Goal: Task Accomplishment & Management: Use online tool/utility

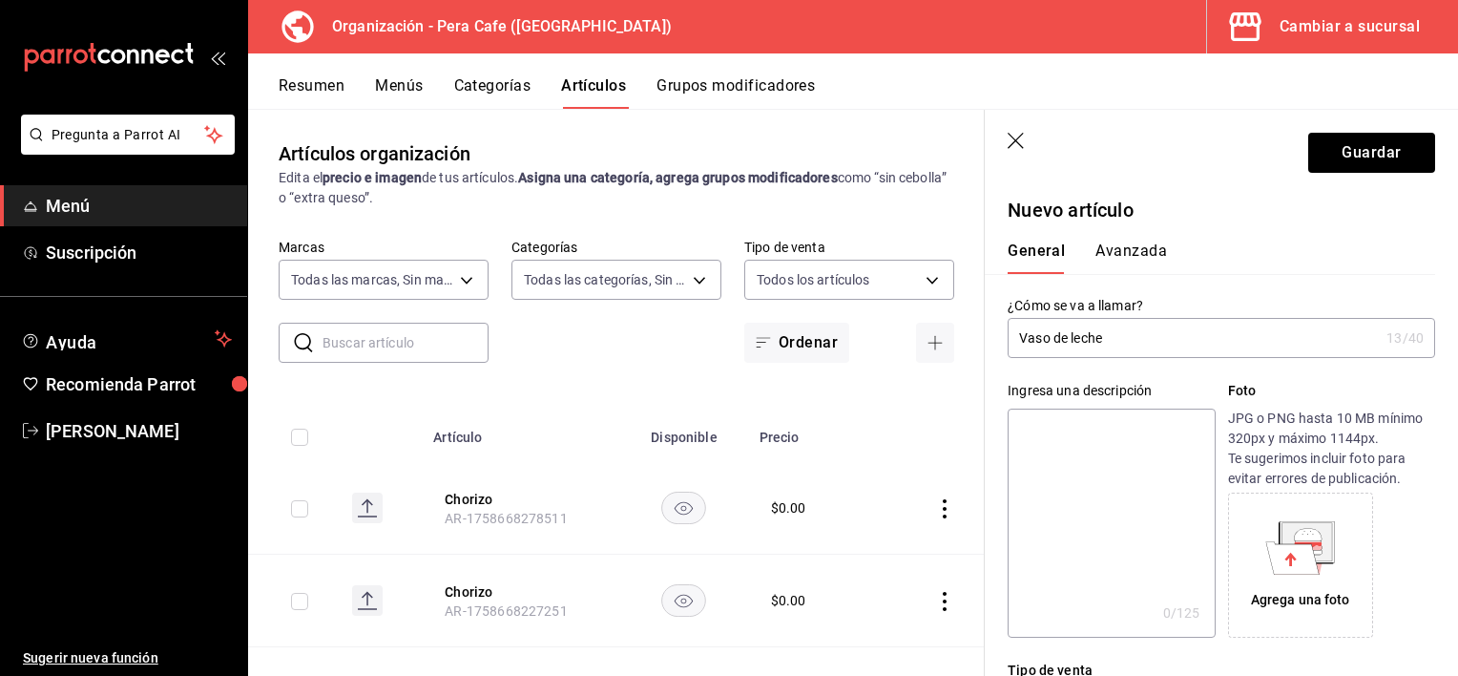
click at [1122, 260] on button "Avanzada" at bounding box center [1132, 257] width 72 height 32
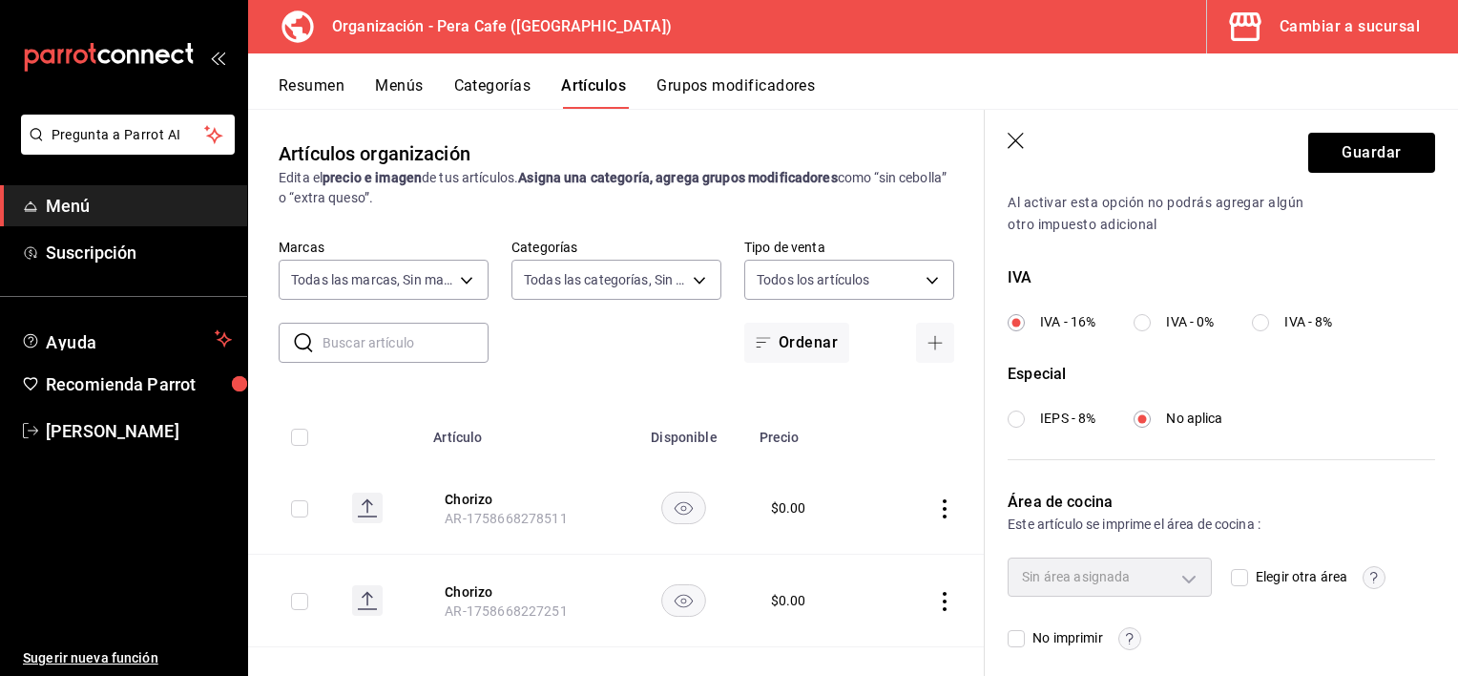
scroll to position [672, 0]
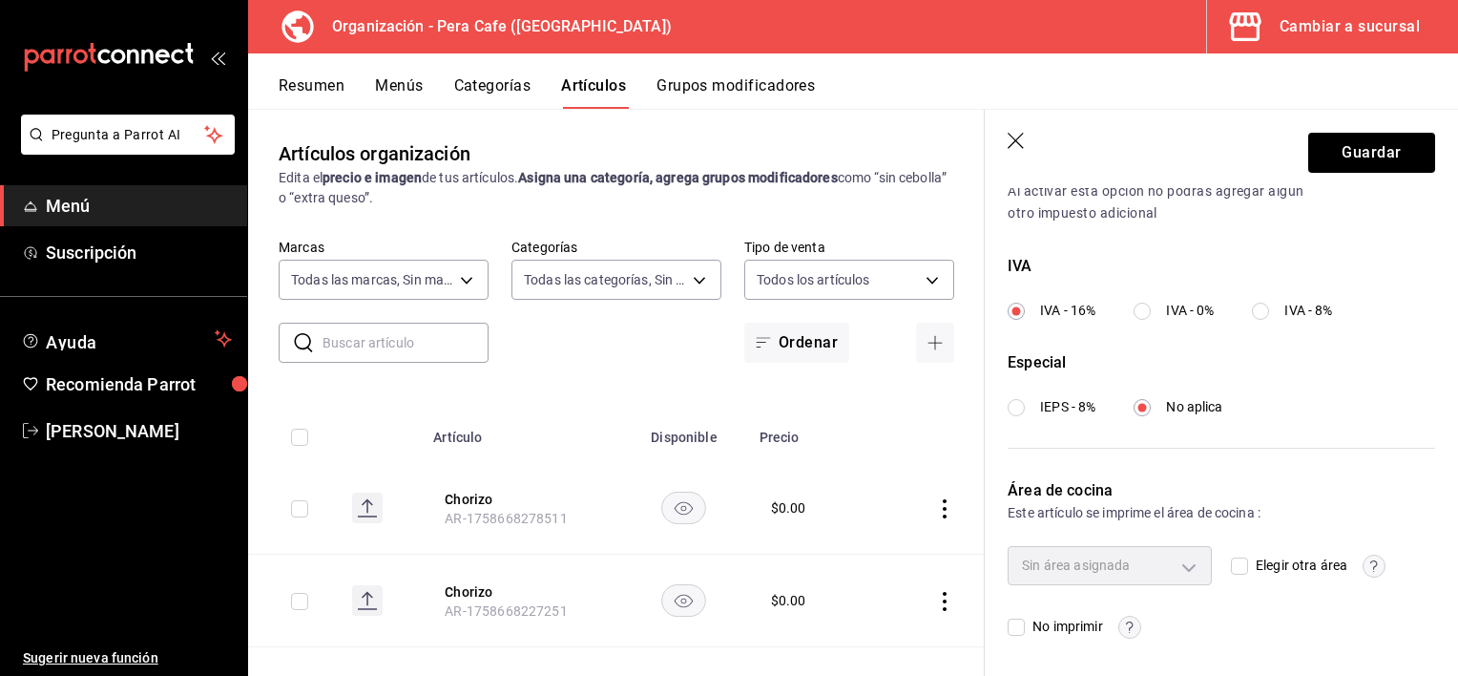
click at [1231, 567] on input "Elegir otra área" at bounding box center [1239, 565] width 17 height 17
checkbox input "true"
click at [1185, 565] on body "Pregunta a Parrot AI Menú Suscripción Ayuda Recomienda Parrot [PERSON_NAME] Sug…" at bounding box center [729, 338] width 1458 height 676
click at [1148, 619] on span "Cocina" at bounding box center [1123, 628] width 132 height 20
type input "35d3b6a5-da2a-49a4-86fd-4660a87a538e"
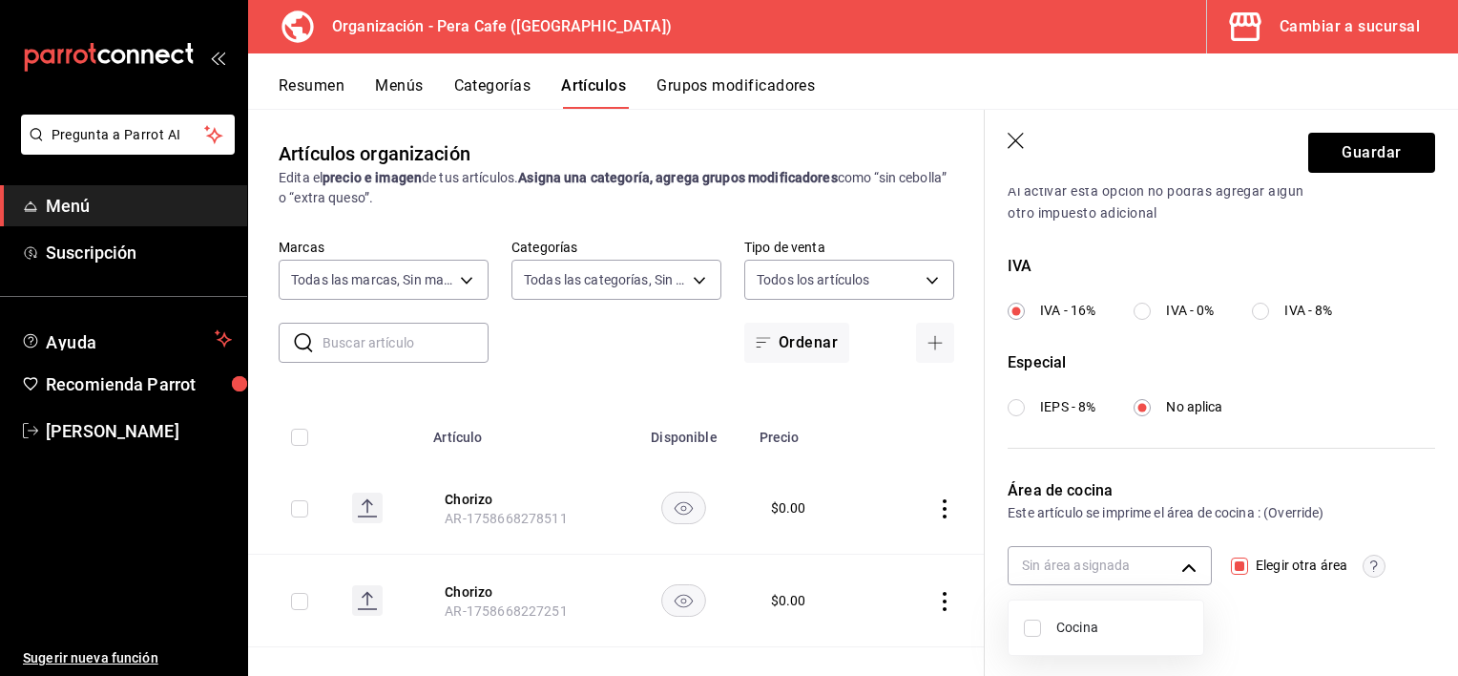
checkbox input "true"
click at [1237, 564] on div at bounding box center [729, 338] width 1458 height 676
click at [1172, 557] on body "Pregunta a Parrot AI Menú Suscripción Ayuda Recomienda Parrot [PERSON_NAME] Sug…" at bounding box center [729, 338] width 1458 height 676
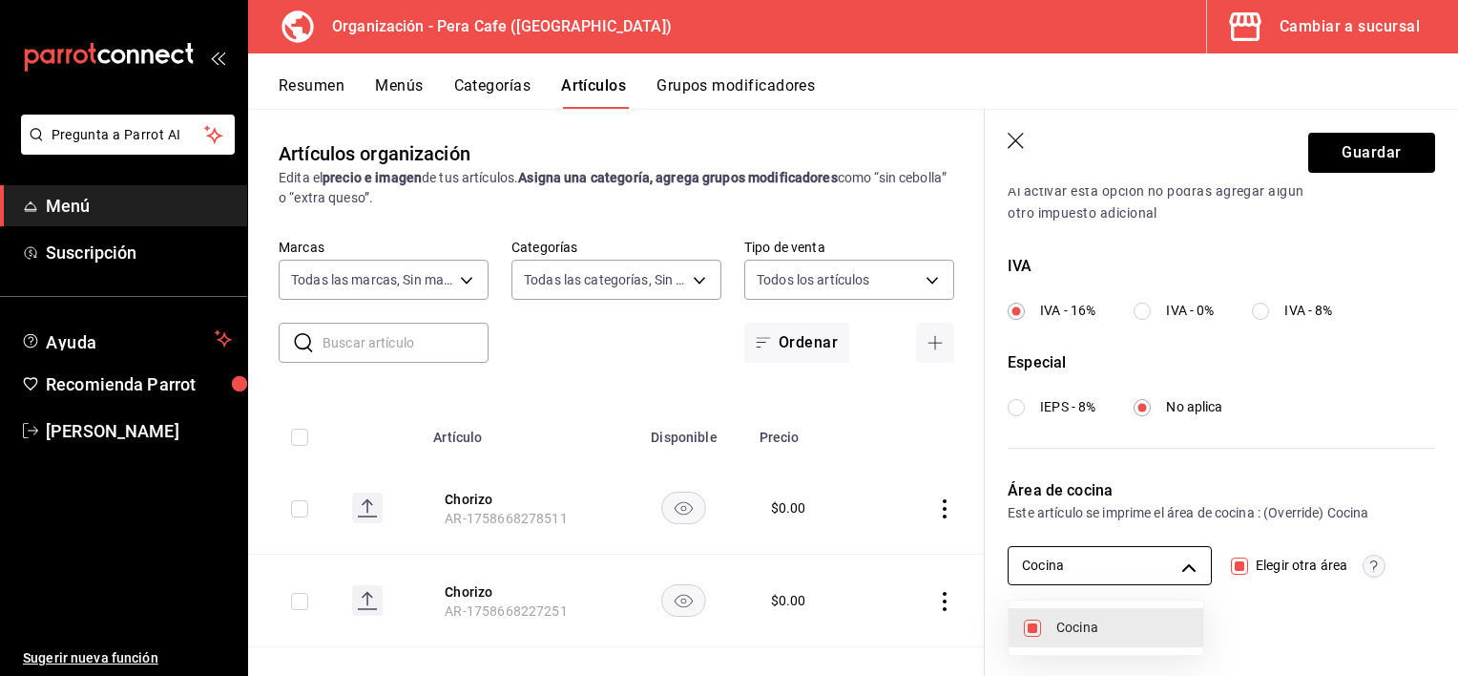
click at [1172, 557] on div at bounding box center [729, 338] width 1458 height 676
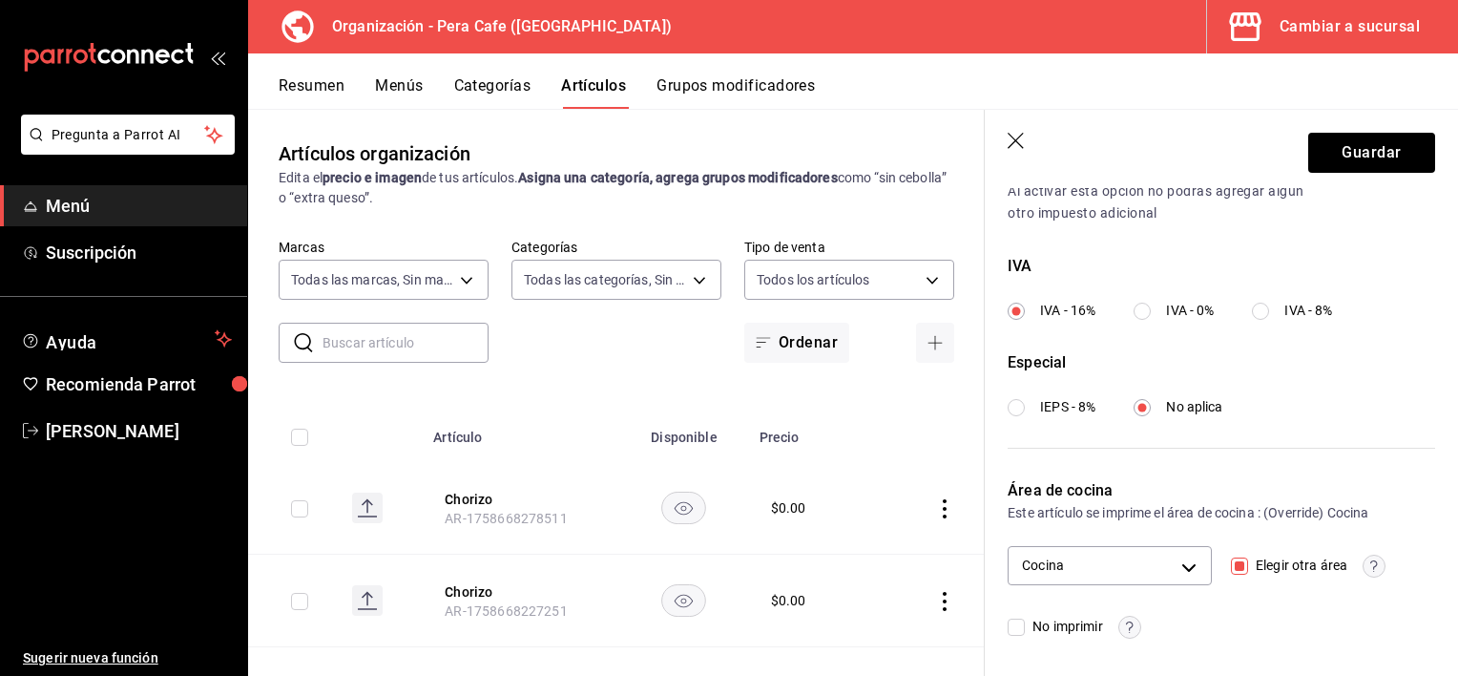
click at [1236, 573] on input "Elegir otra área" at bounding box center [1239, 565] width 17 height 17
checkbox input "false"
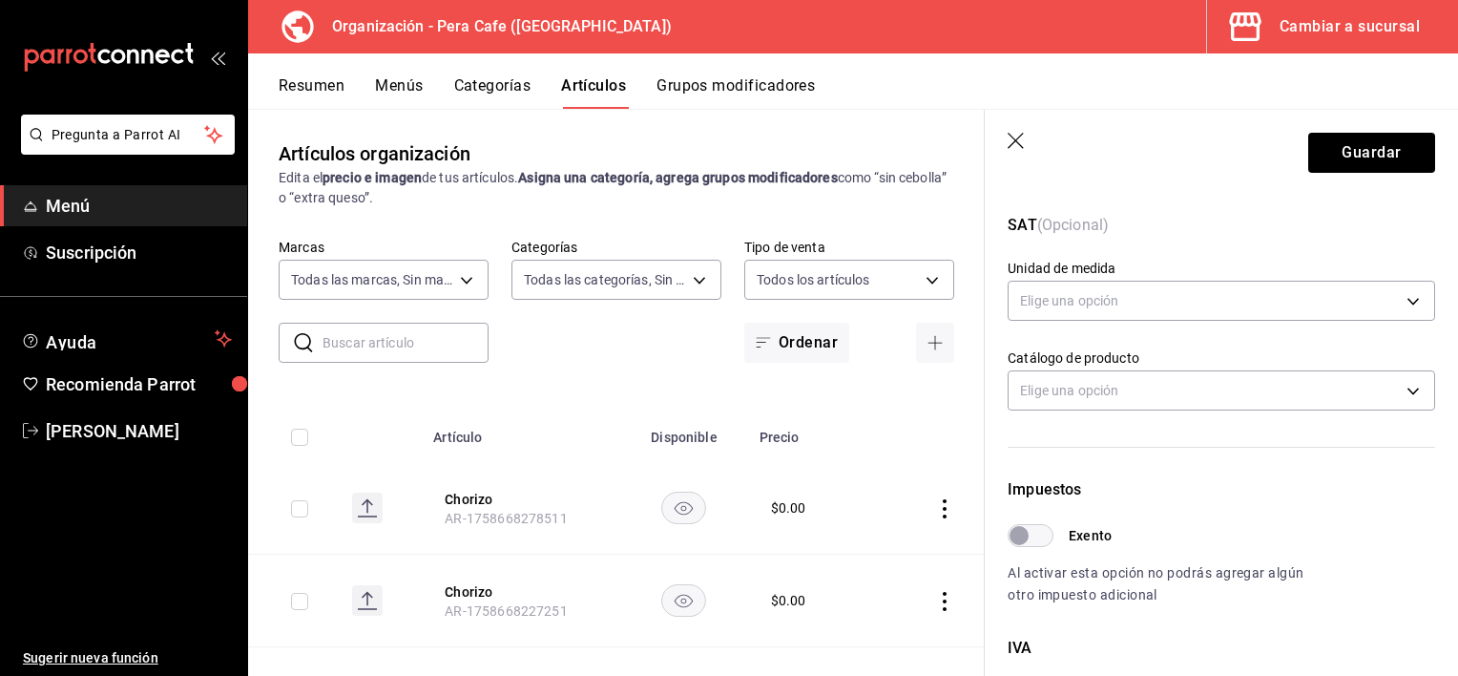
scroll to position [0, 0]
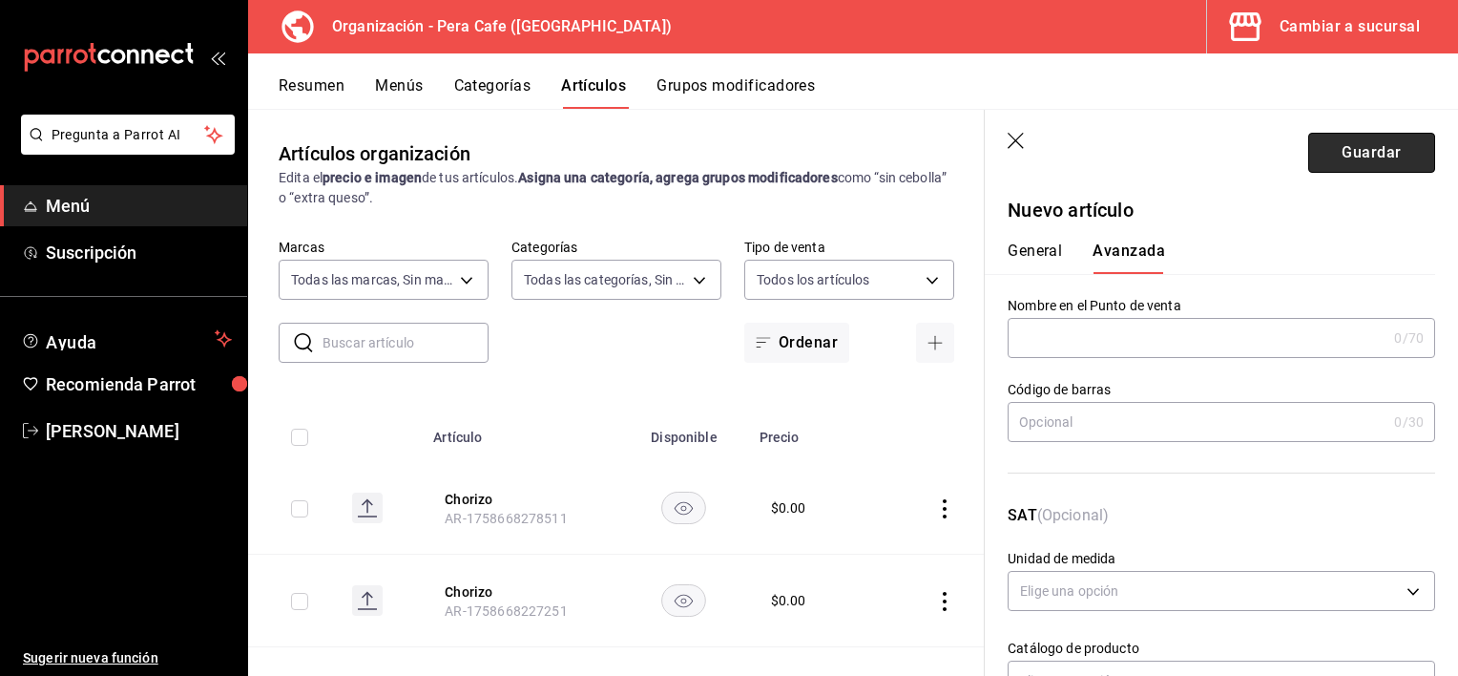
click at [1331, 156] on button "Guardar" at bounding box center [1372, 153] width 127 height 40
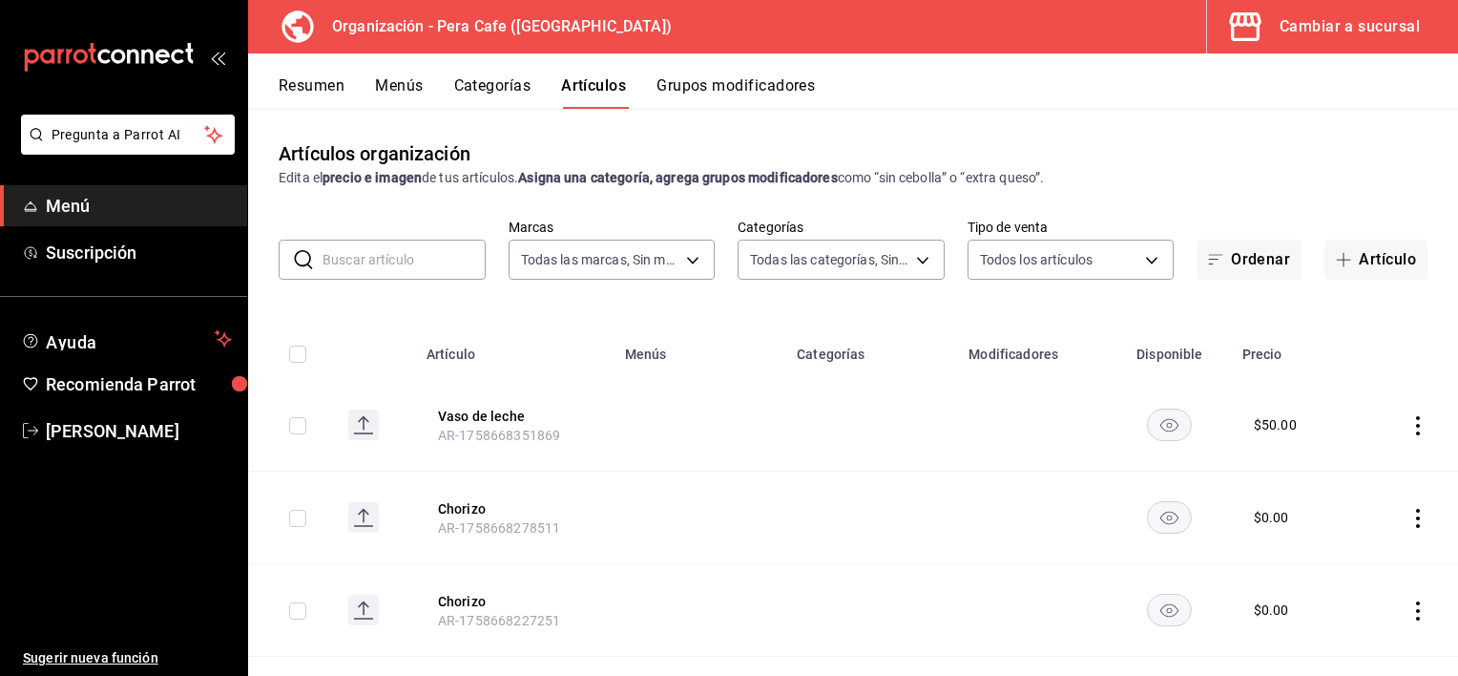
click at [1416, 432] on icon "actions" at bounding box center [1418, 425] width 4 height 19
click at [1015, 351] on div at bounding box center [729, 338] width 1458 height 676
click at [1015, 351] on th "Modificadores" at bounding box center [1033, 348] width 152 height 61
click at [743, 81] on button "Grupos modificadores" at bounding box center [736, 92] width 158 height 32
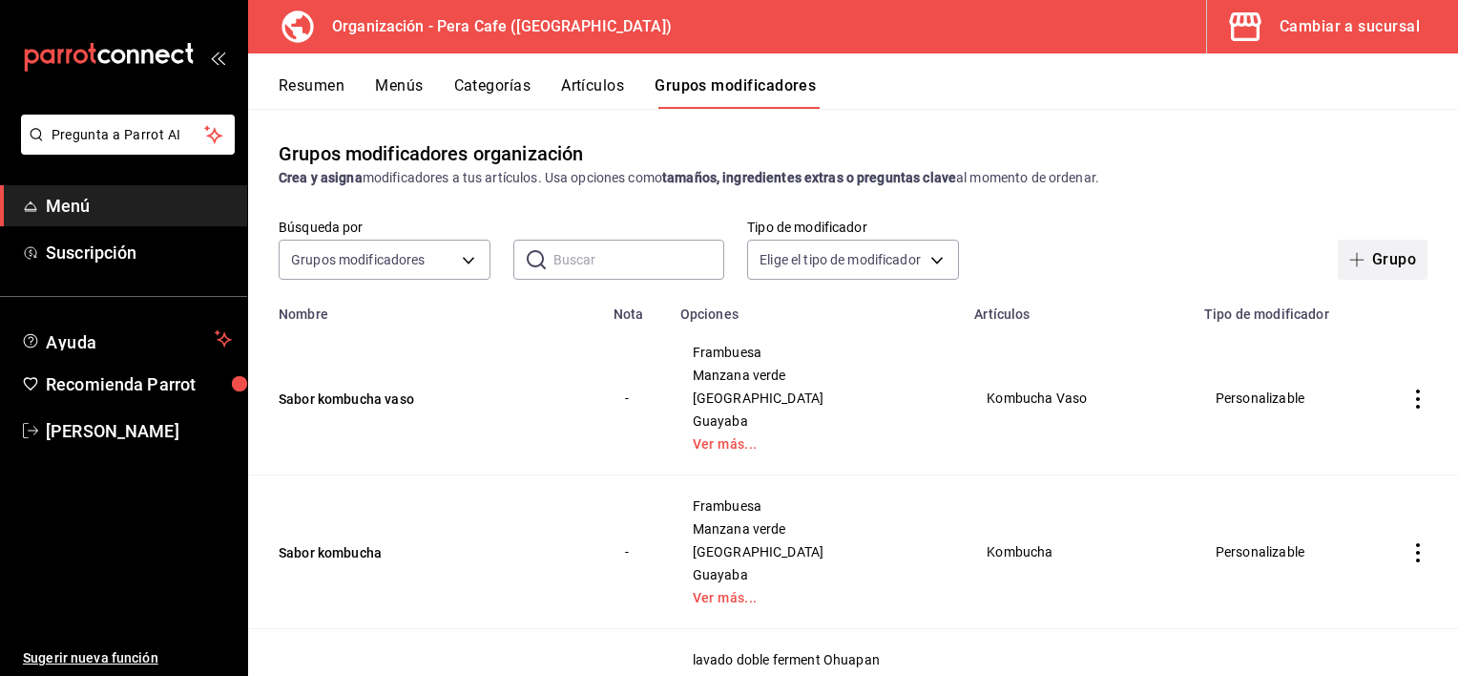
click at [1378, 256] on button "Grupo" at bounding box center [1383, 260] width 90 height 40
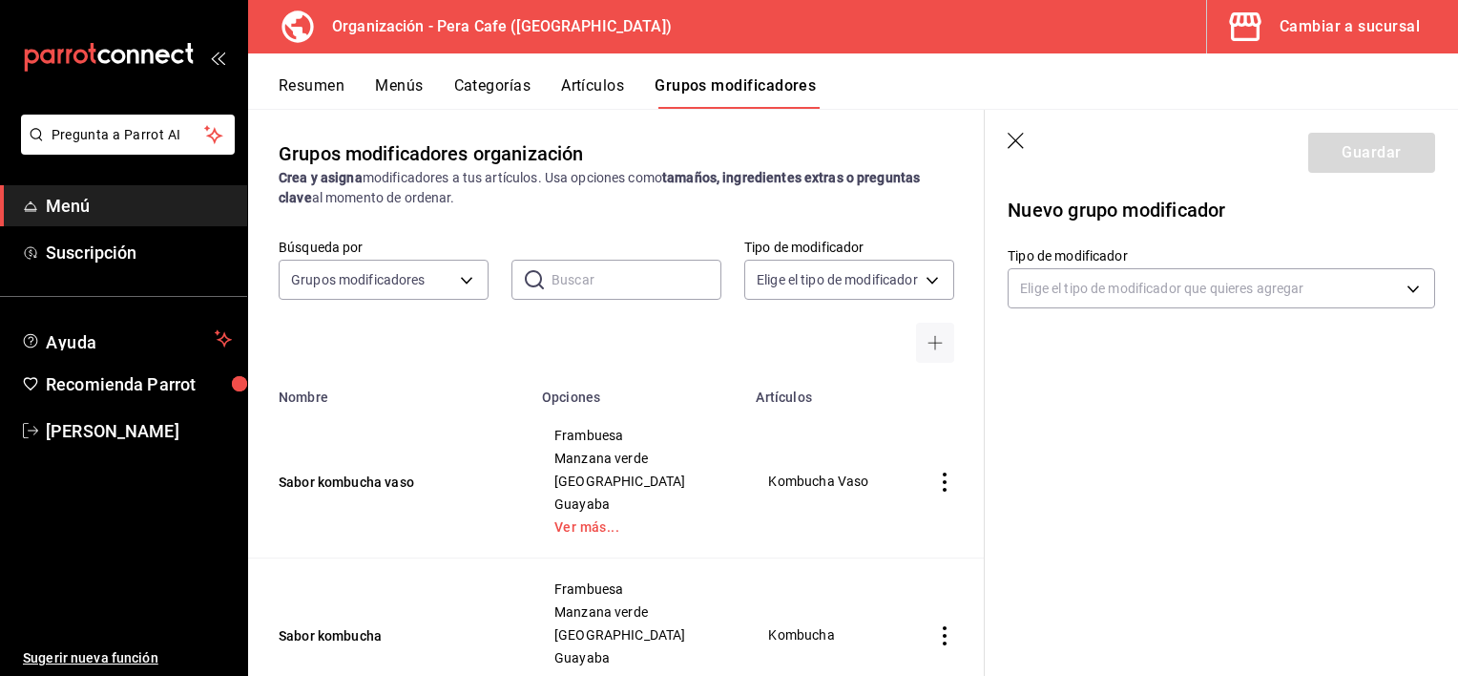
drag, startPoint x: 1354, startPoint y: 283, endPoint x: 1307, endPoint y: 191, distance: 103.3
click at [1307, 191] on div "Nuevo grupo modificador" at bounding box center [1210, 199] width 451 height 52
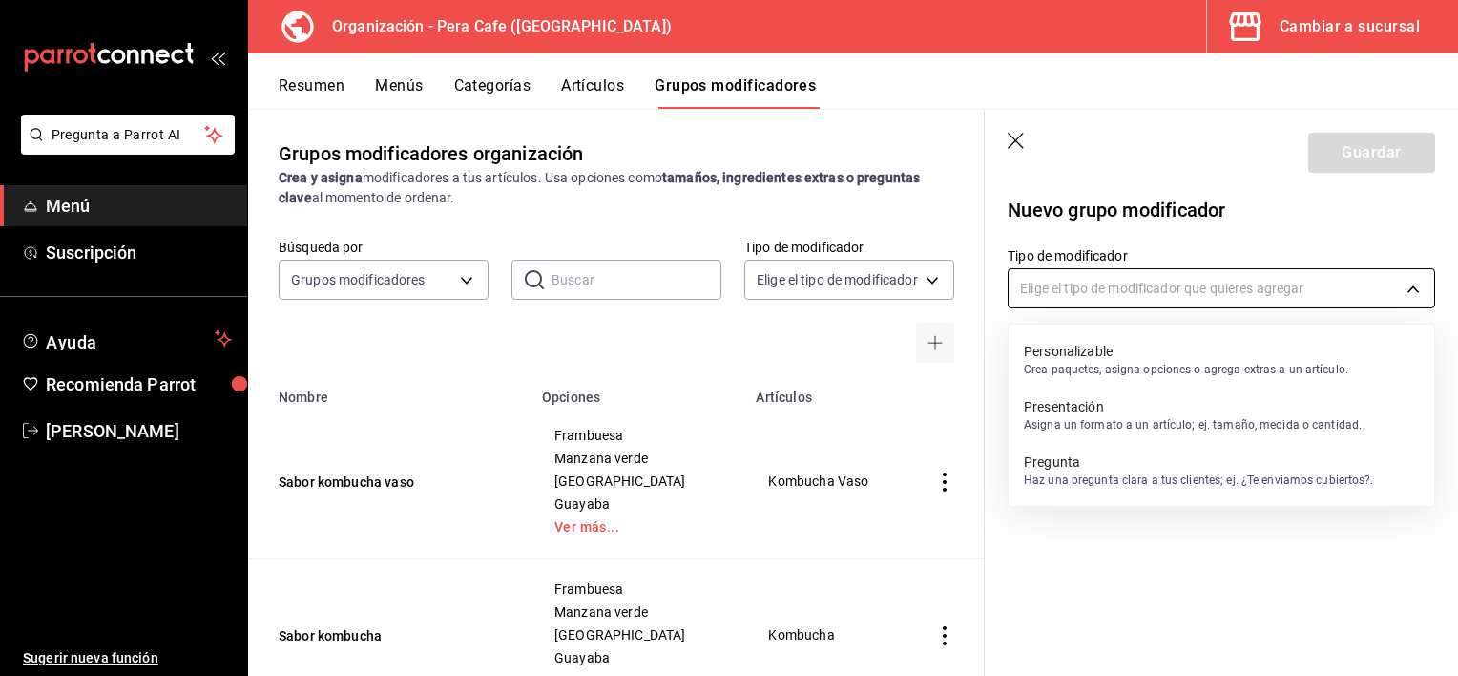
click at [1412, 280] on body "Pregunta a Parrot AI Menú Suscripción Ayuda Recomienda Parrot [PERSON_NAME] Sug…" at bounding box center [729, 338] width 1458 height 676
click at [1264, 362] on p "Crea paquetes, asigna opciones o agrega extras a un artículo." at bounding box center [1186, 369] width 325 height 17
type input "CUSTOMIZABLE"
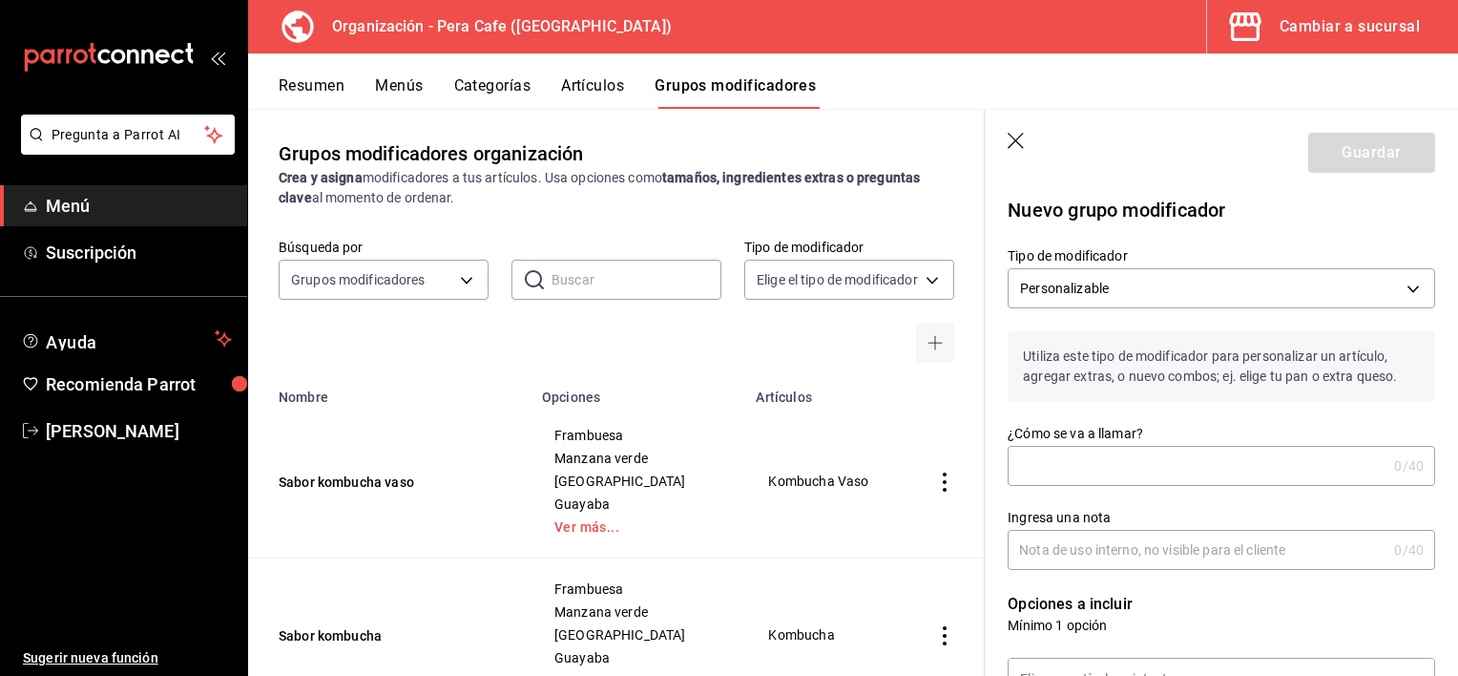
click at [1238, 460] on input "¿Cómo se va a llamar?" at bounding box center [1197, 466] width 379 height 38
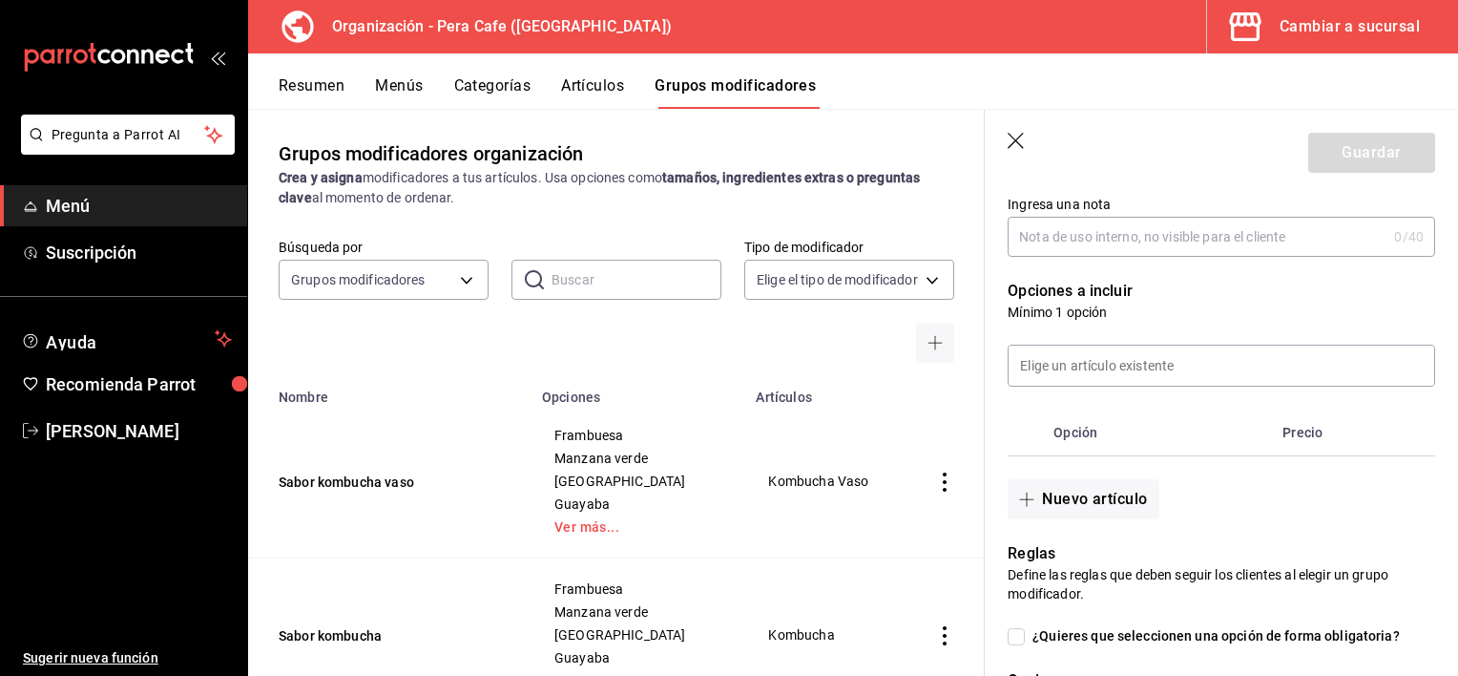
scroll to position [325, 0]
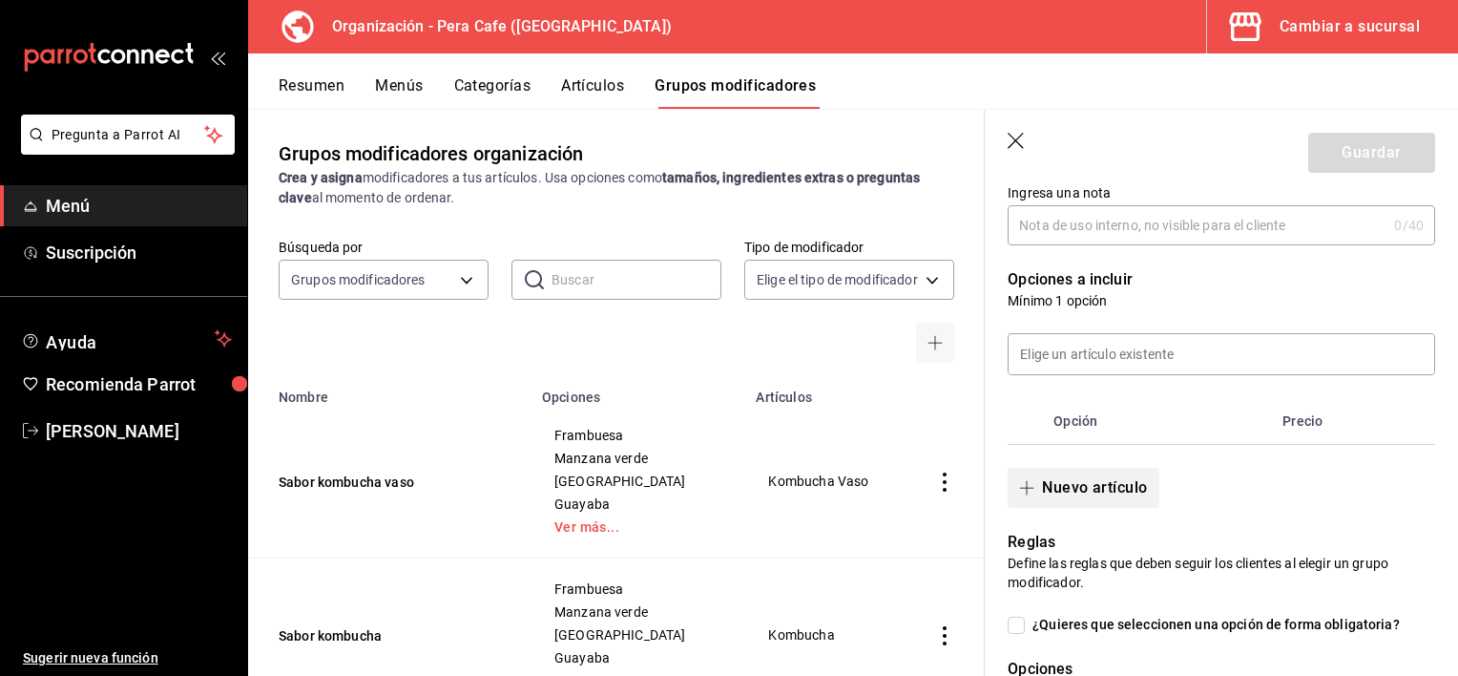
type input "Leche para vaso de leche"
click at [1113, 491] on button "Nuevo artículo" at bounding box center [1083, 488] width 151 height 40
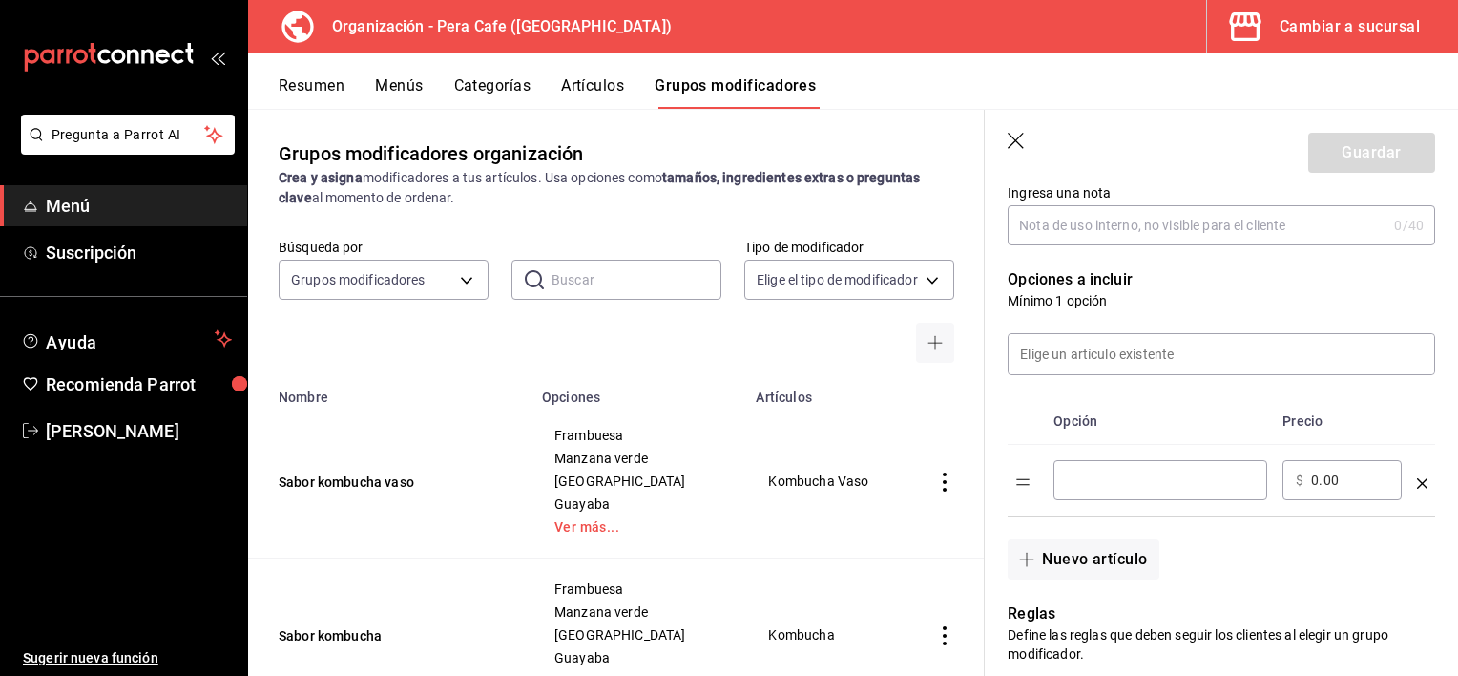
click at [1111, 482] on input "optionsTable" at bounding box center [1160, 480] width 187 height 19
click at [1080, 478] on input "optionsTable" at bounding box center [1160, 480] width 187 height 19
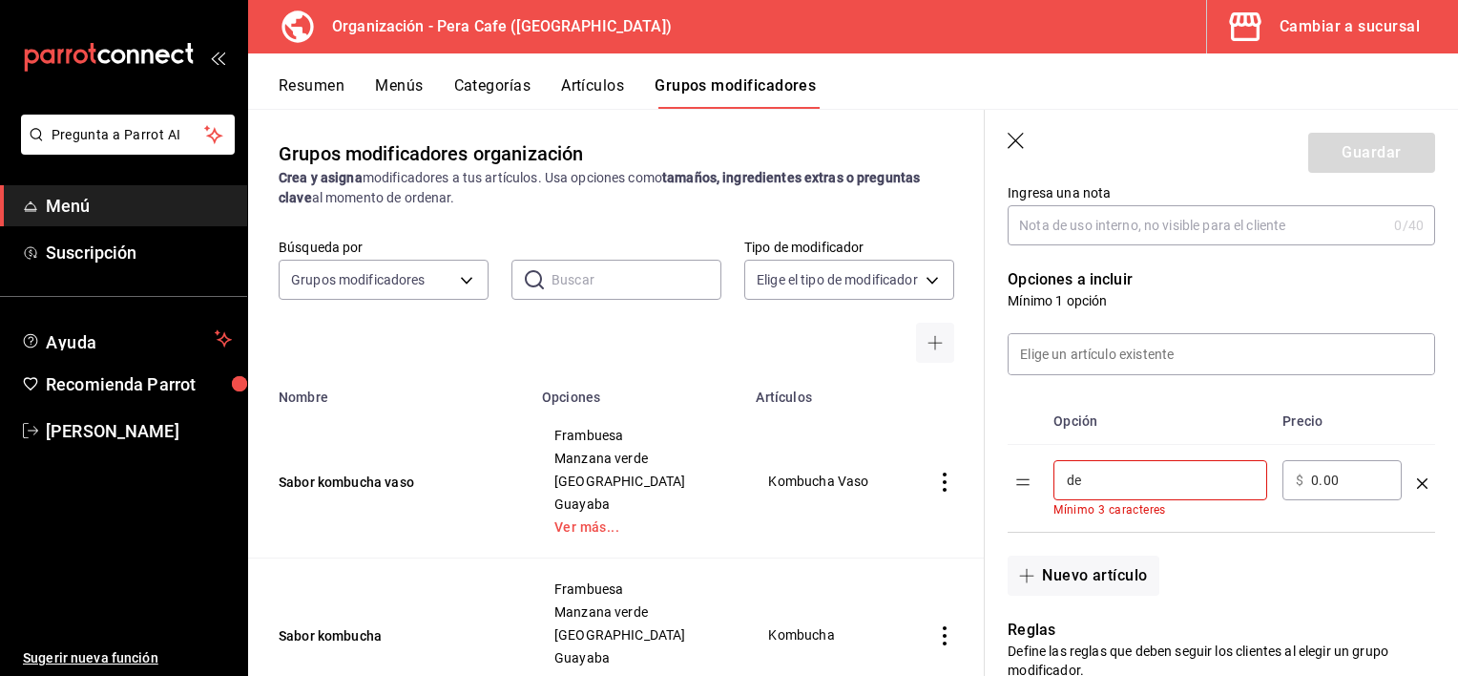
type input "d"
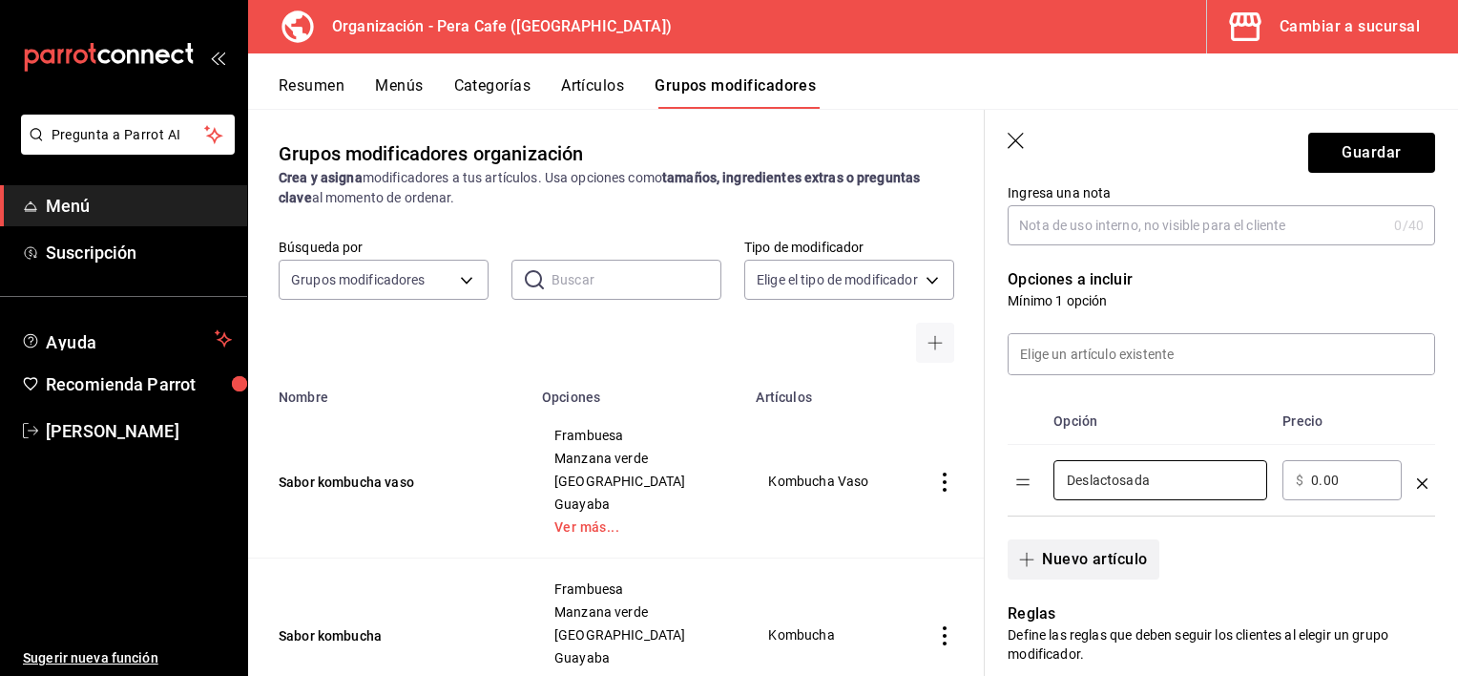
type input "Deslactosada"
click at [1085, 555] on button "Nuevo artículo" at bounding box center [1083, 559] width 151 height 40
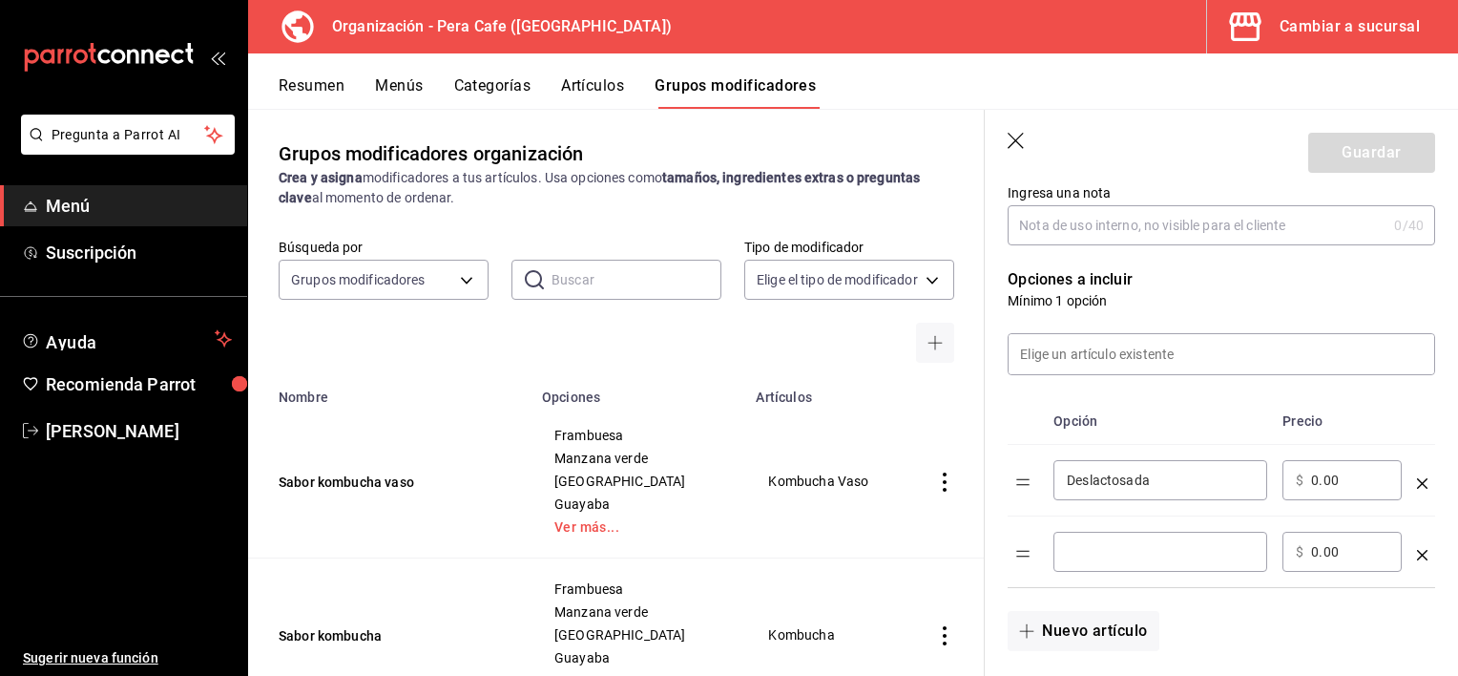
click at [1088, 556] on input "optionsTable" at bounding box center [1160, 551] width 187 height 19
type input "Entera"
click at [1099, 630] on button "Nuevo artículo" at bounding box center [1083, 631] width 151 height 40
drag, startPoint x: 1099, startPoint y: 630, endPoint x: 1073, endPoint y: 625, distance: 26.2
click at [1073, 625] on input "optionsTable" at bounding box center [1160, 623] width 187 height 19
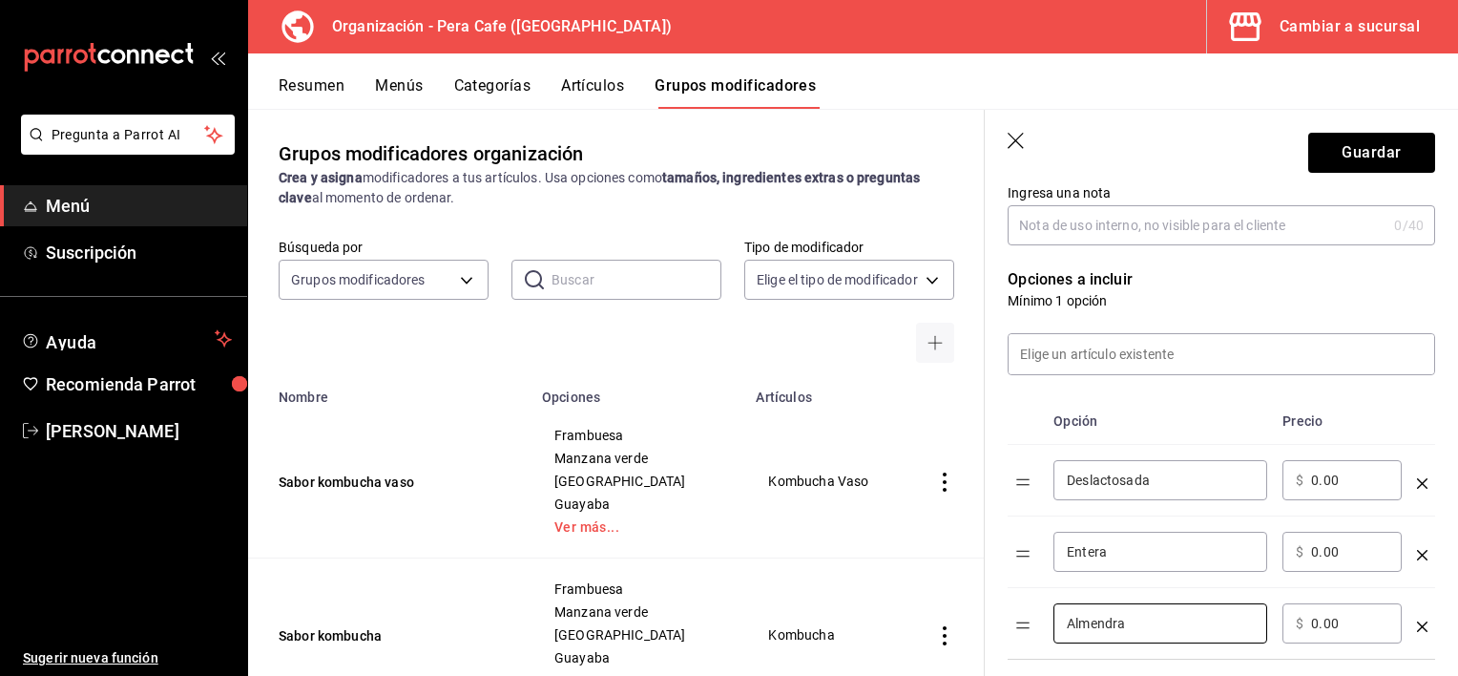
type input "Almendra"
click at [1338, 626] on input "0.00" at bounding box center [1349, 623] width 77 height 19
type input "0.00"
click at [1321, 632] on div "​ $ 0.00 ​" at bounding box center [1342, 623] width 119 height 40
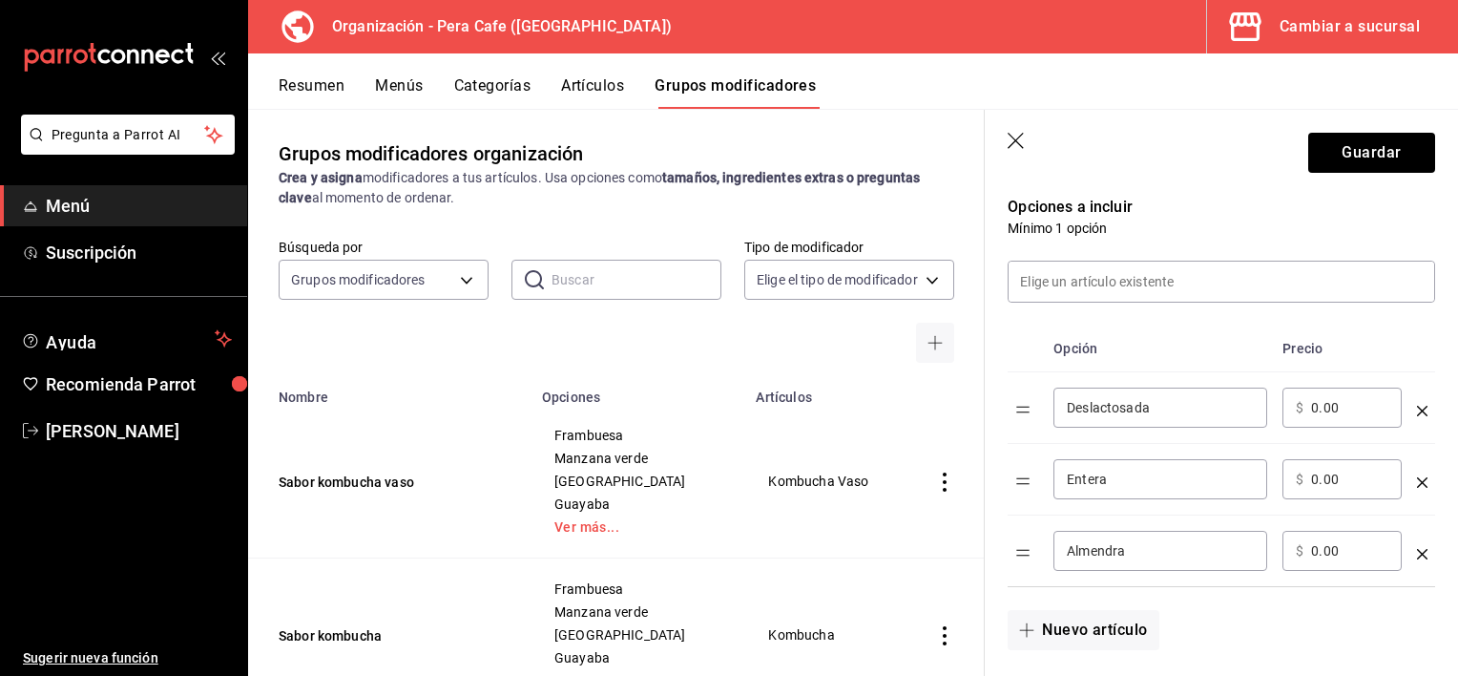
scroll to position [401, 0]
click at [1315, 550] on input "0.00" at bounding box center [1349, 546] width 77 height 19
type input "15.00"
click at [1100, 624] on button "Nuevo artículo" at bounding box center [1083, 626] width 151 height 40
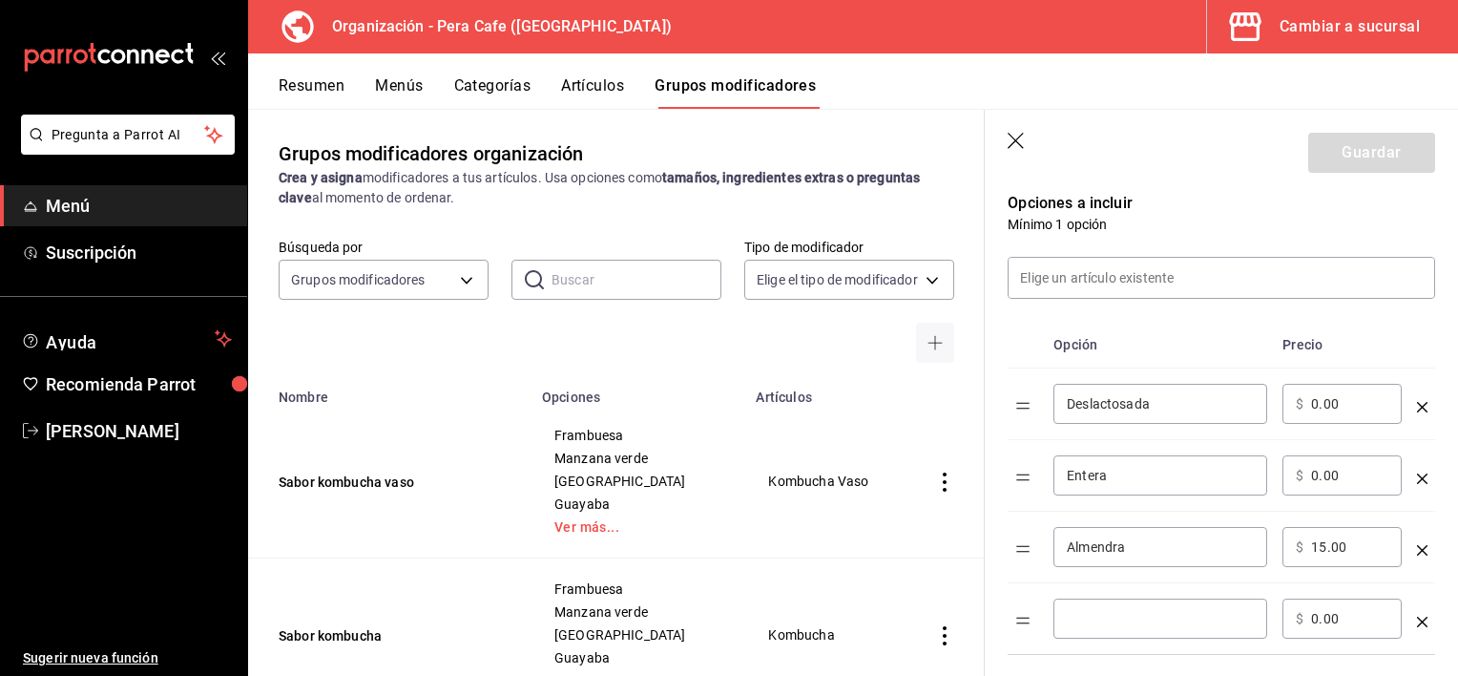
click at [1100, 624] on input "optionsTable" at bounding box center [1160, 618] width 187 height 19
type input "Avena"
click at [1322, 615] on input "0.00" at bounding box center [1349, 618] width 77 height 19
type input "0.00"
type input "20.00"
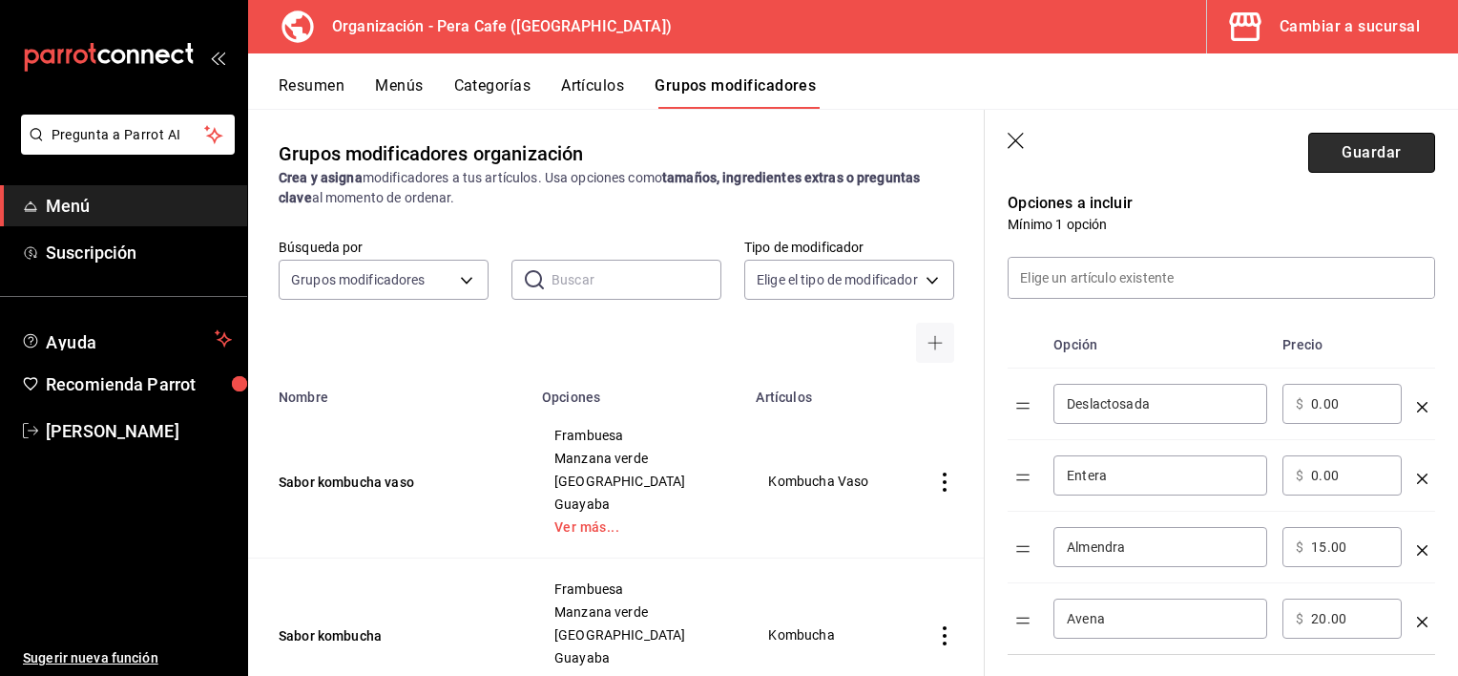
click at [1353, 149] on button "Guardar" at bounding box center [1372, 153] width 127 height 40
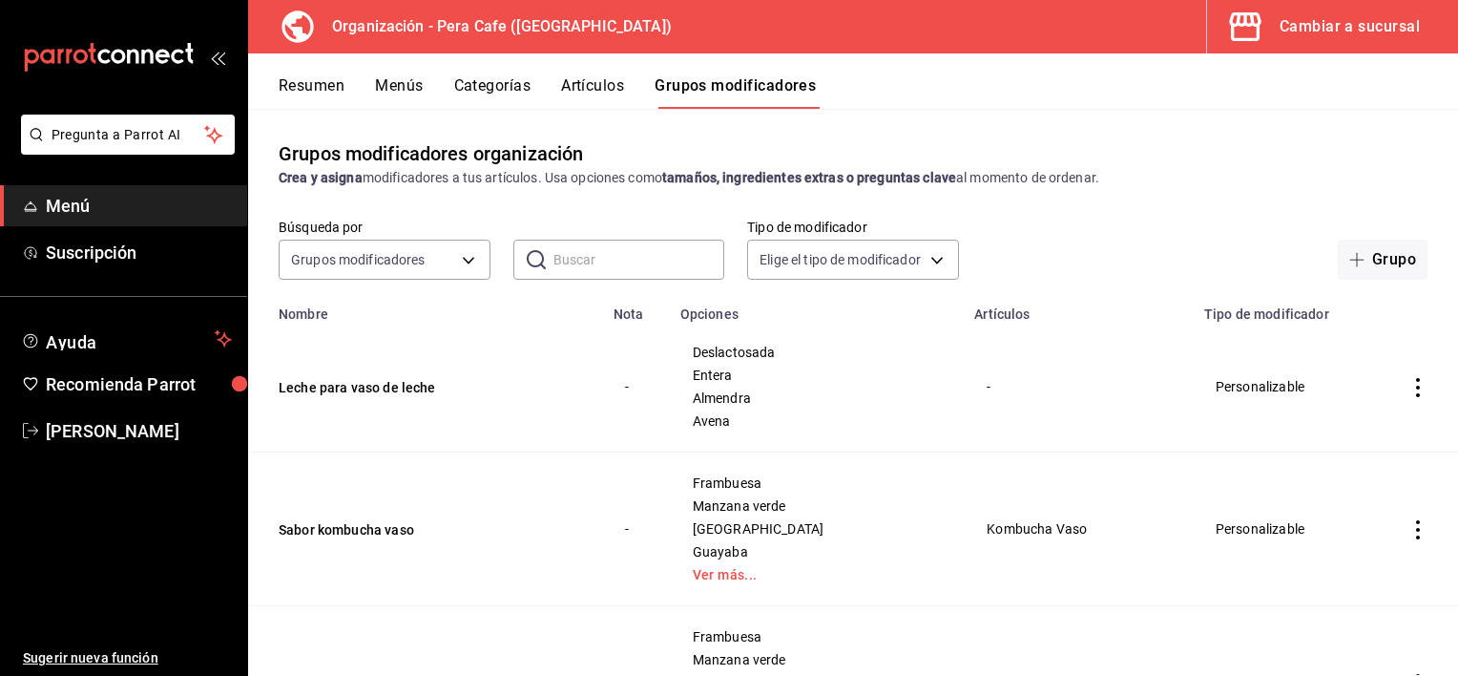
click at [578, 88] on button "Artículos" at bounding box center [592, 92] width 63 height 32
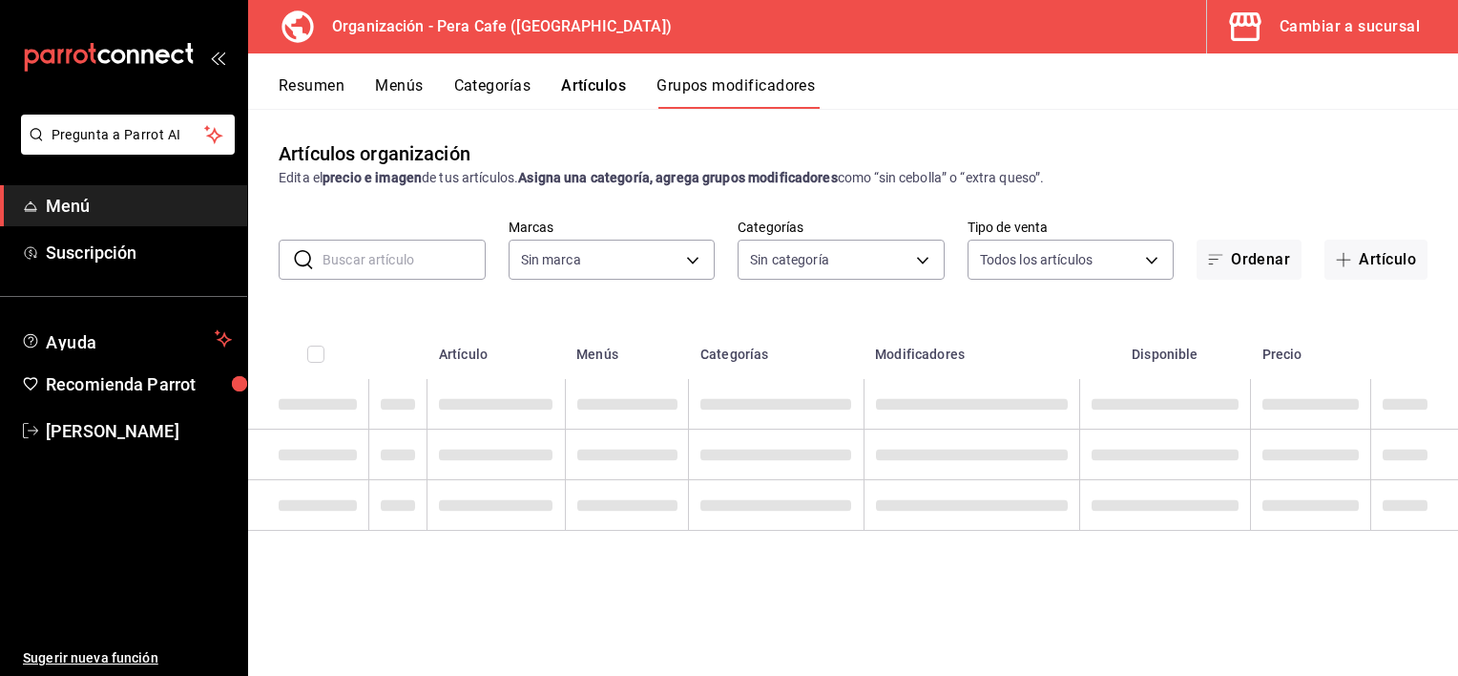
type input "ada2079d-fc08-43d5-b941-5b394cdf255a"
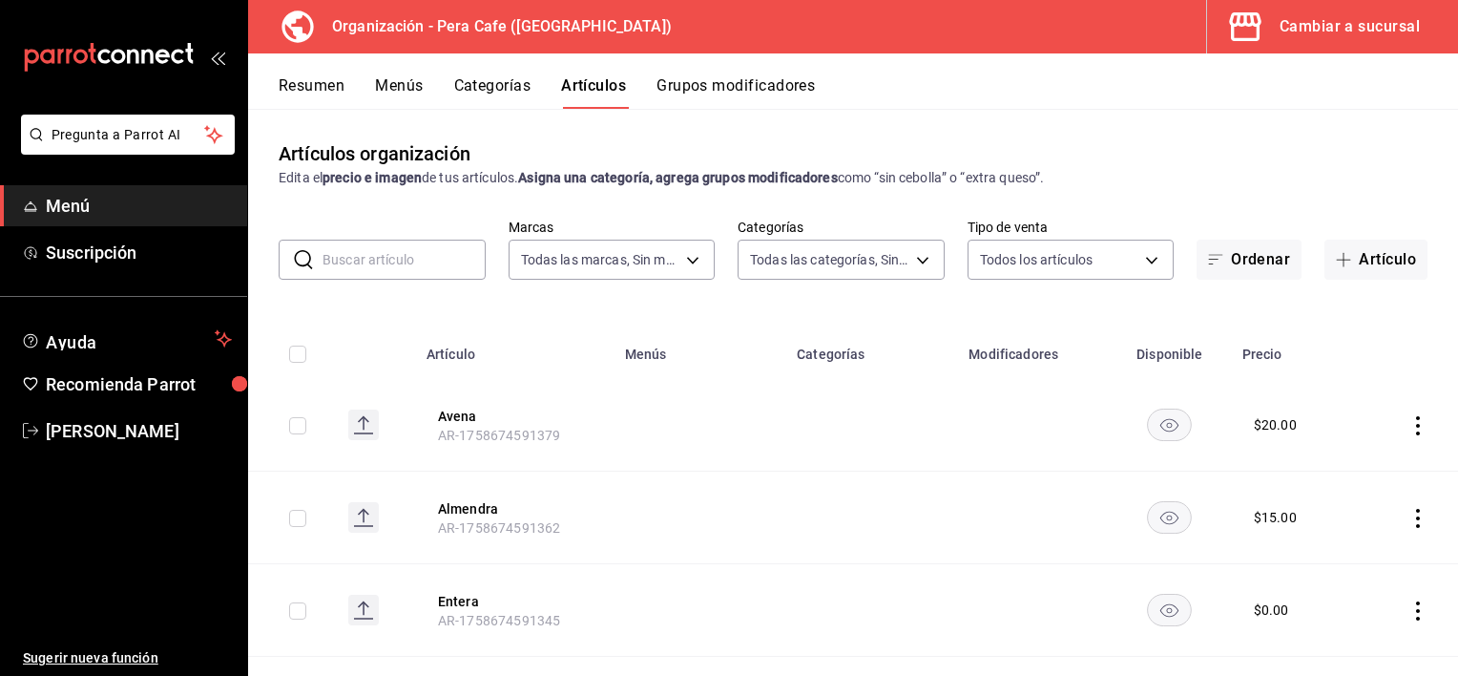
type input "6d5ed8fa-944f-42cc-92b9-1744dd5c2b33,72a3569e-4906-44ba-a56c-ad8eec6b263b,04761…"
click at [481, 88] on button "Categorías" at bounding box center [492, 92] width 77 height 32
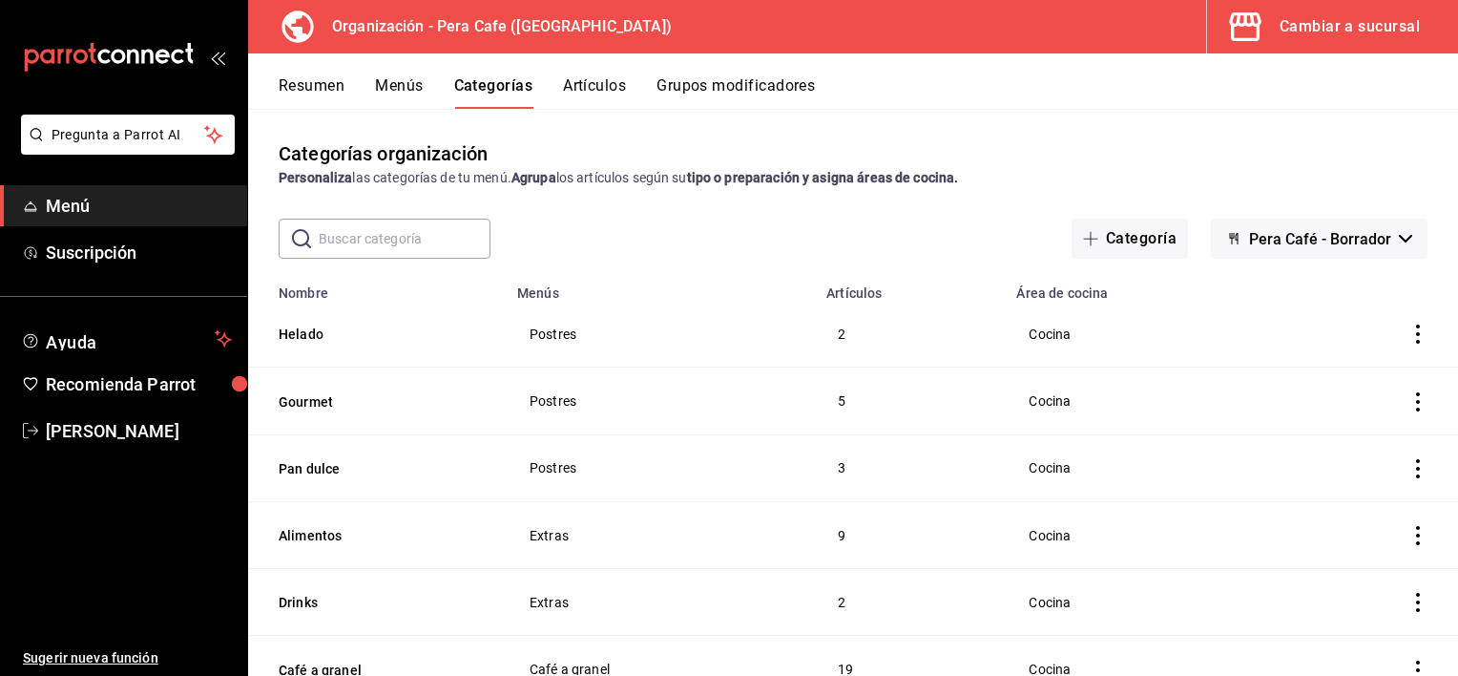
click at [332, 91] on button "Resumen" at bounding box center [312, 92] width 66 height 32
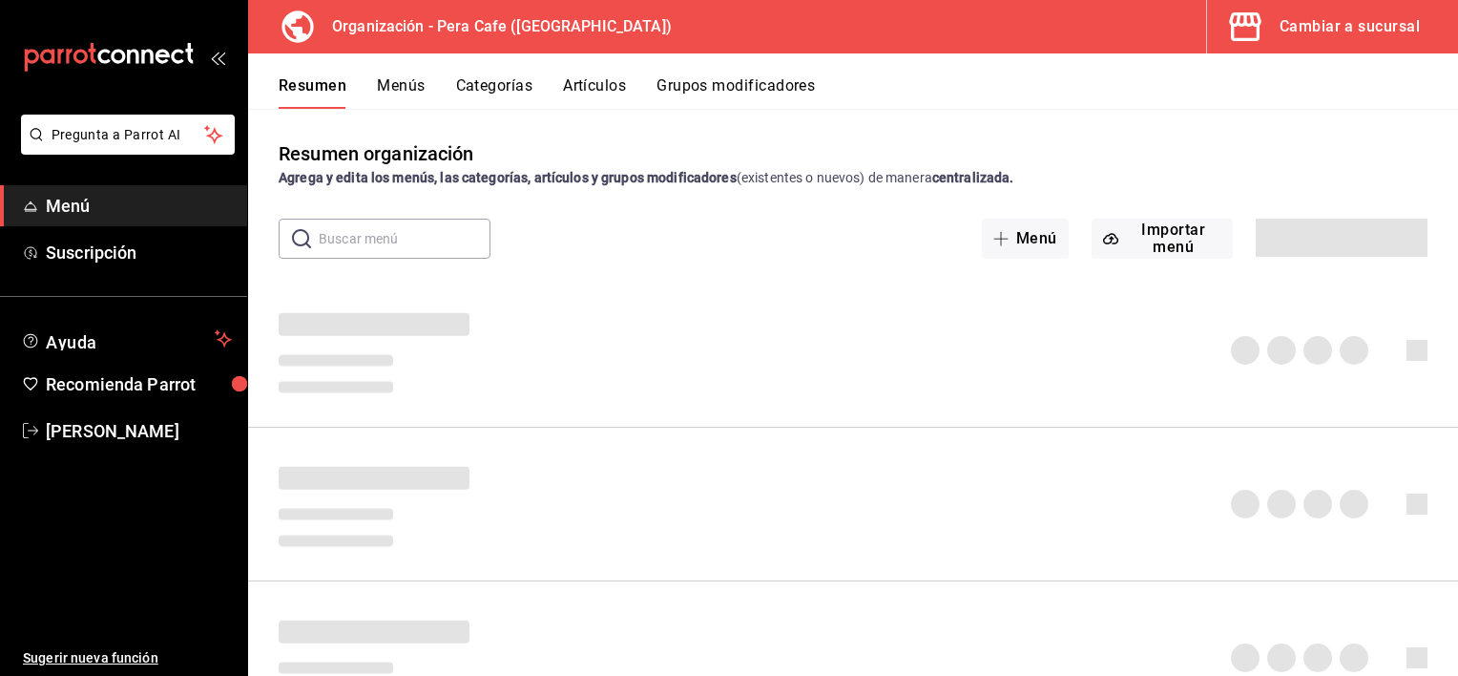
click at [393, 92] on button "Menús" at bounding box center [401, 92] width 48 height 32
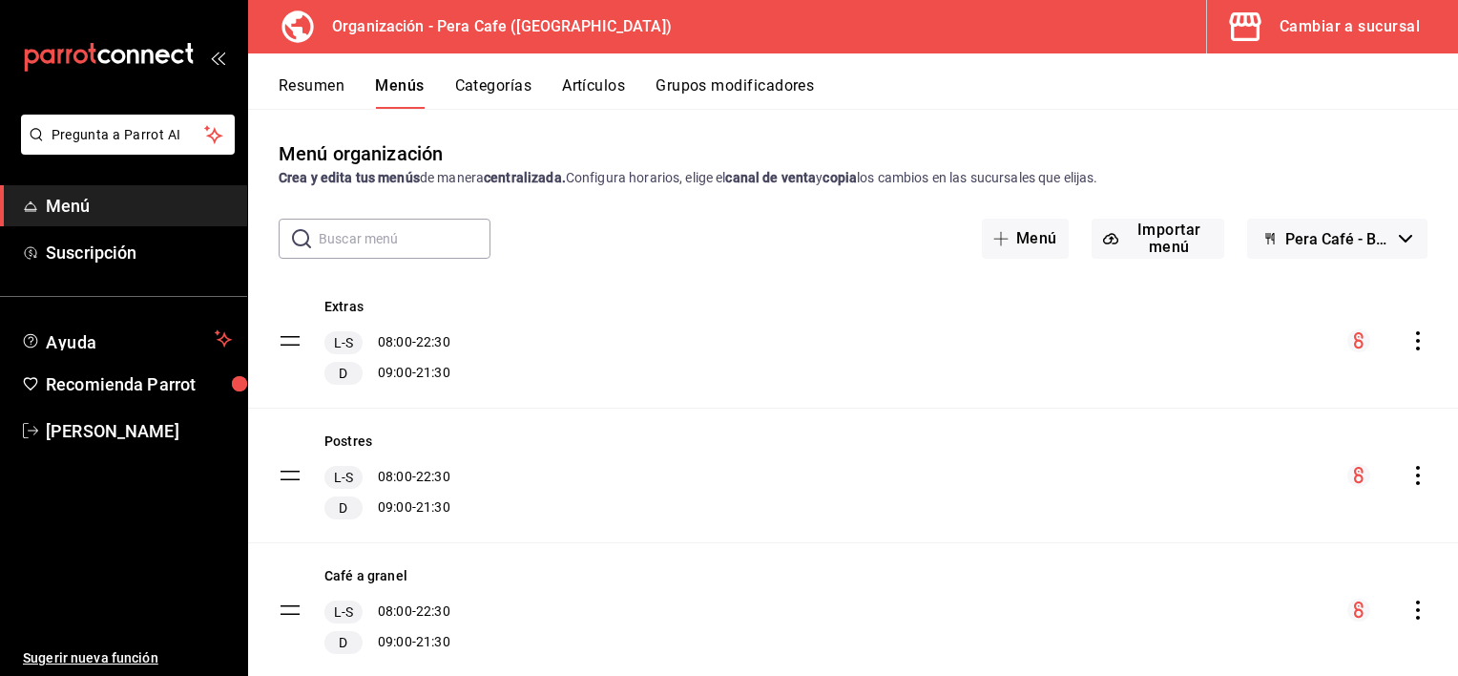
click at [589, 88] on button "Artículos" at bounding box center [593, 92] width 63 height 32
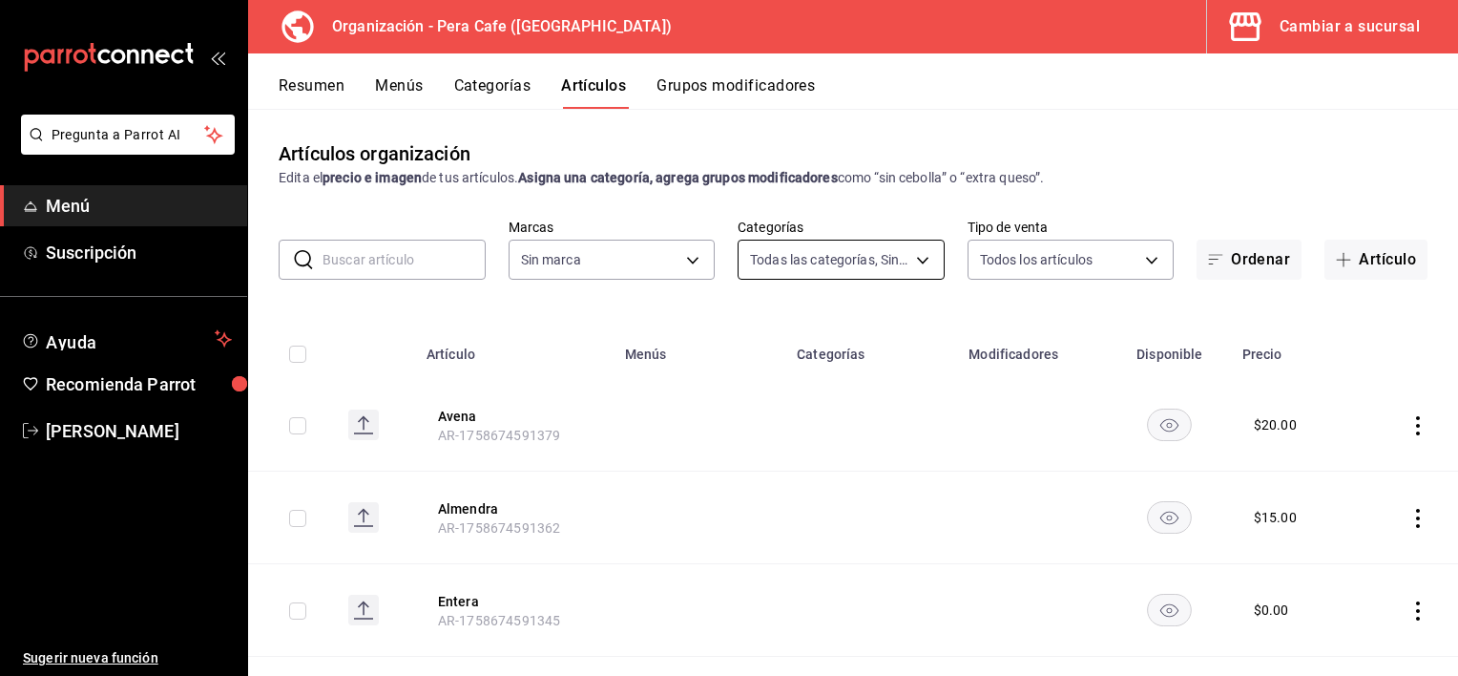
type input "6d5ed8fa-944f-42cc-92b9-1744dd5c2b33,72a3569e-4906-44ba-a56c-ad8eec6b263b,04761…"
type input "ada2079d-fc08-43d5-b941-5b394cdf255a"
click at [682, 96] on button "Grupos modificadores" at bounding box center [736, 92] width 158 height 32
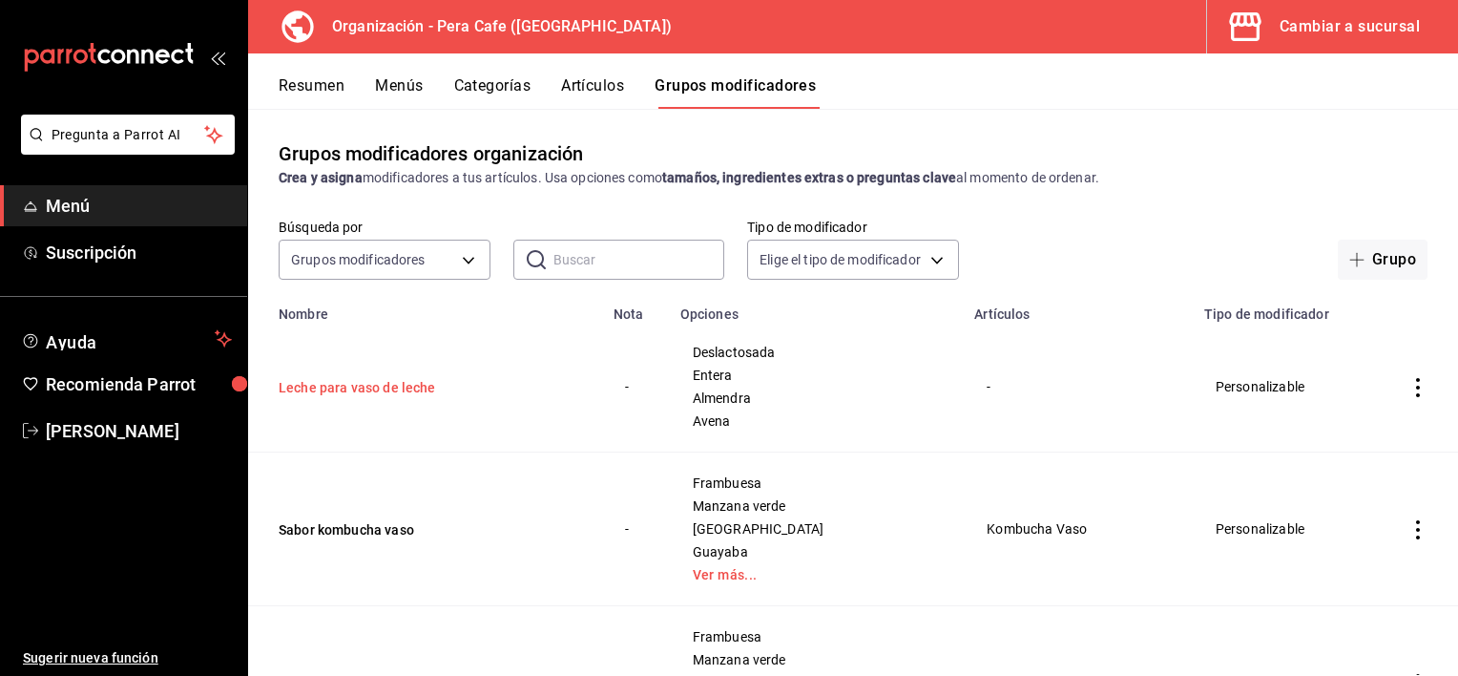
click at [421, 389] on button "Leche para vaso de leche" at bounding box center [393, 387] width 229 height 19
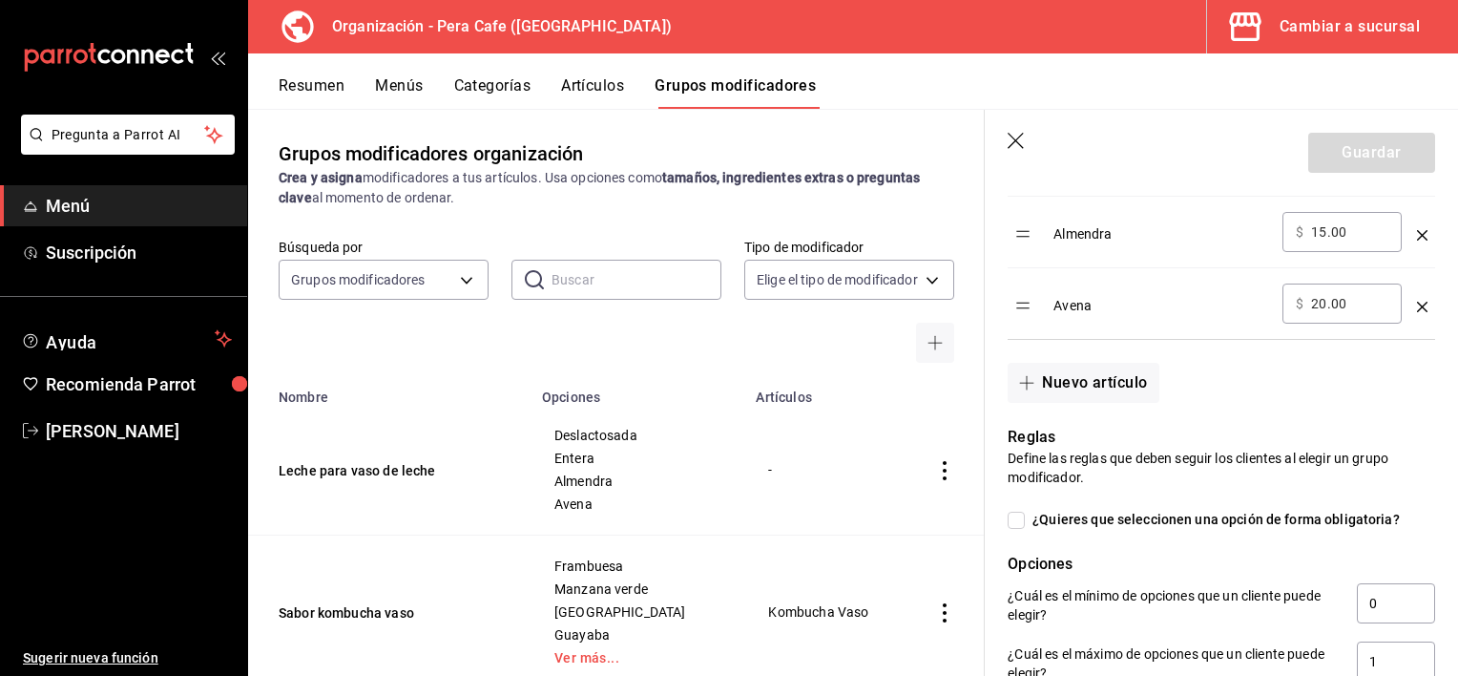
scroll to position [1268, 0]
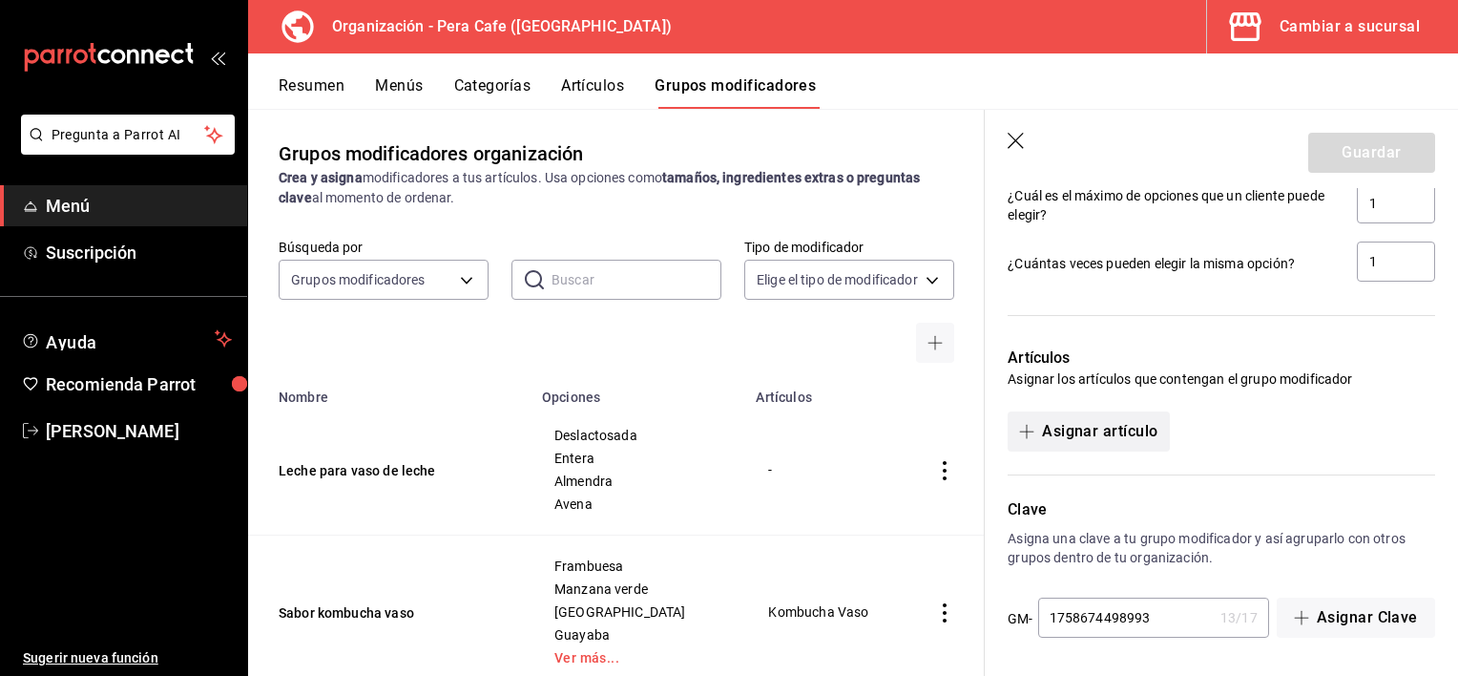
click at [1076, 428] on button "Asignar artículo" at bounding box center [1088, 431] width 161 height 40
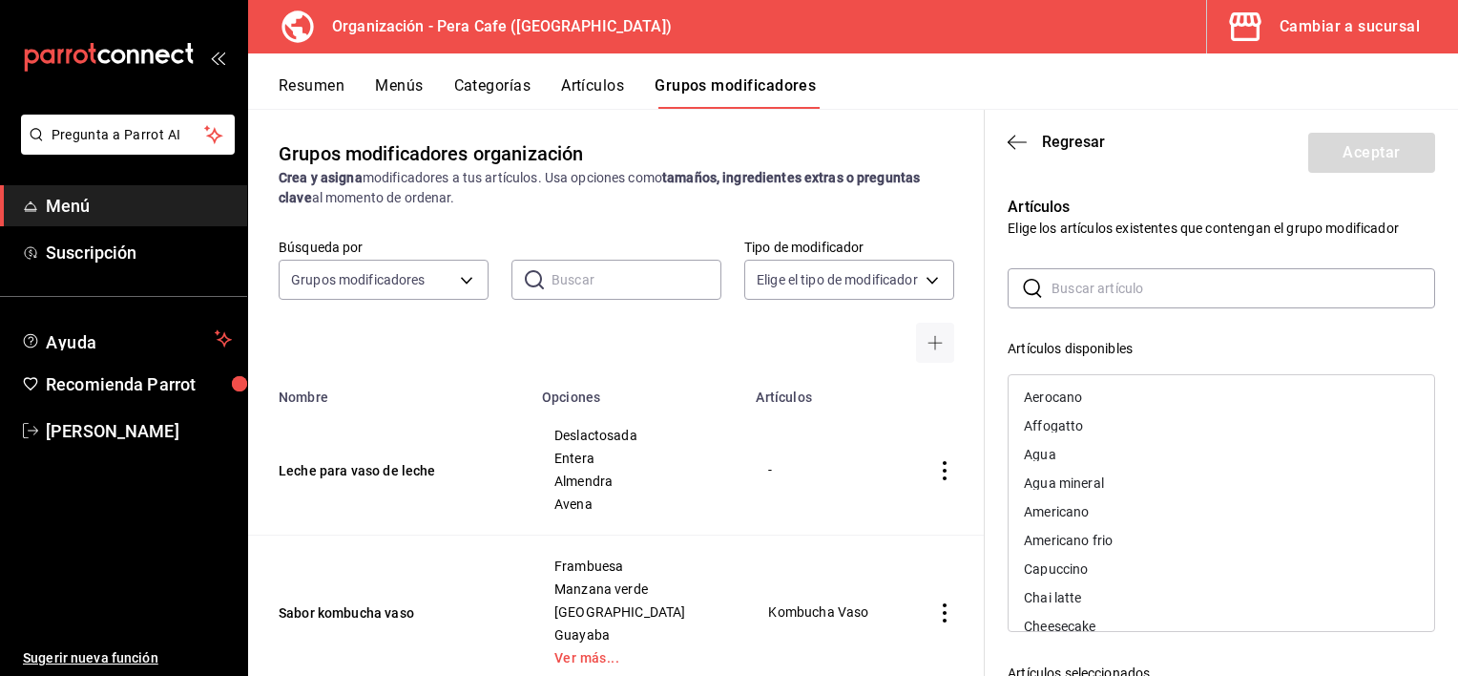
click at [1084, 292] on input "text" at bounding box center [1244, 288] width 384 height 38
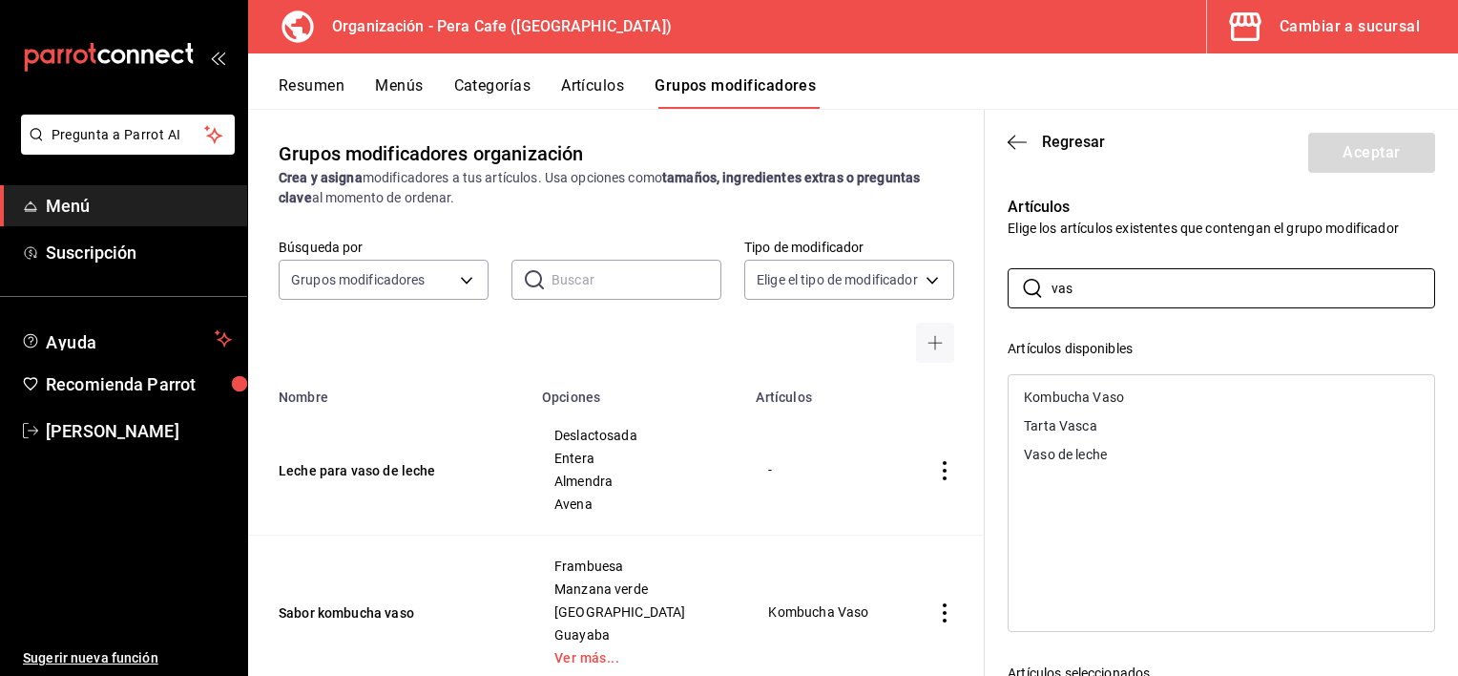
type input "vas"
click at [1071, 451] on div "Vaso de leche" at bounding box center [1065, 454] width 83 height 13
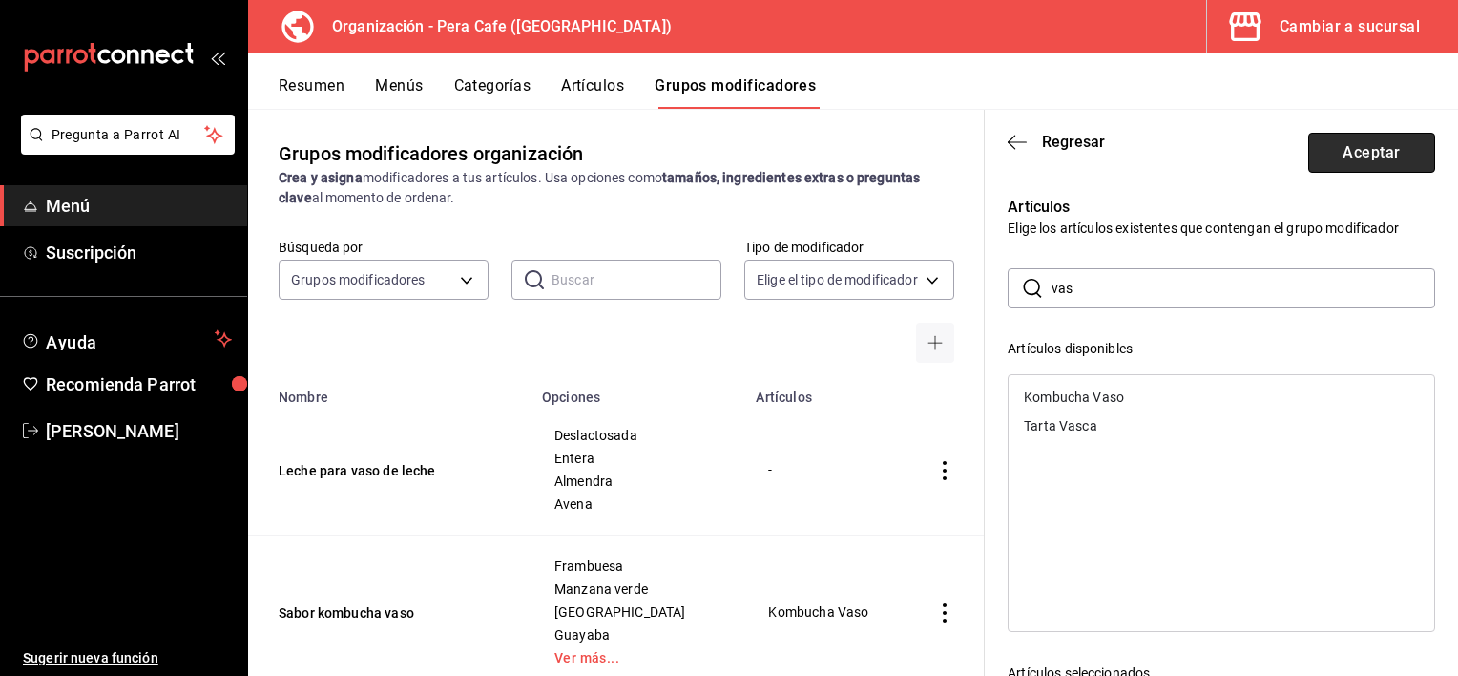
click at [1380, 149] on button "Aceptar" at bounding box center [1372, 153] width 127 height 40
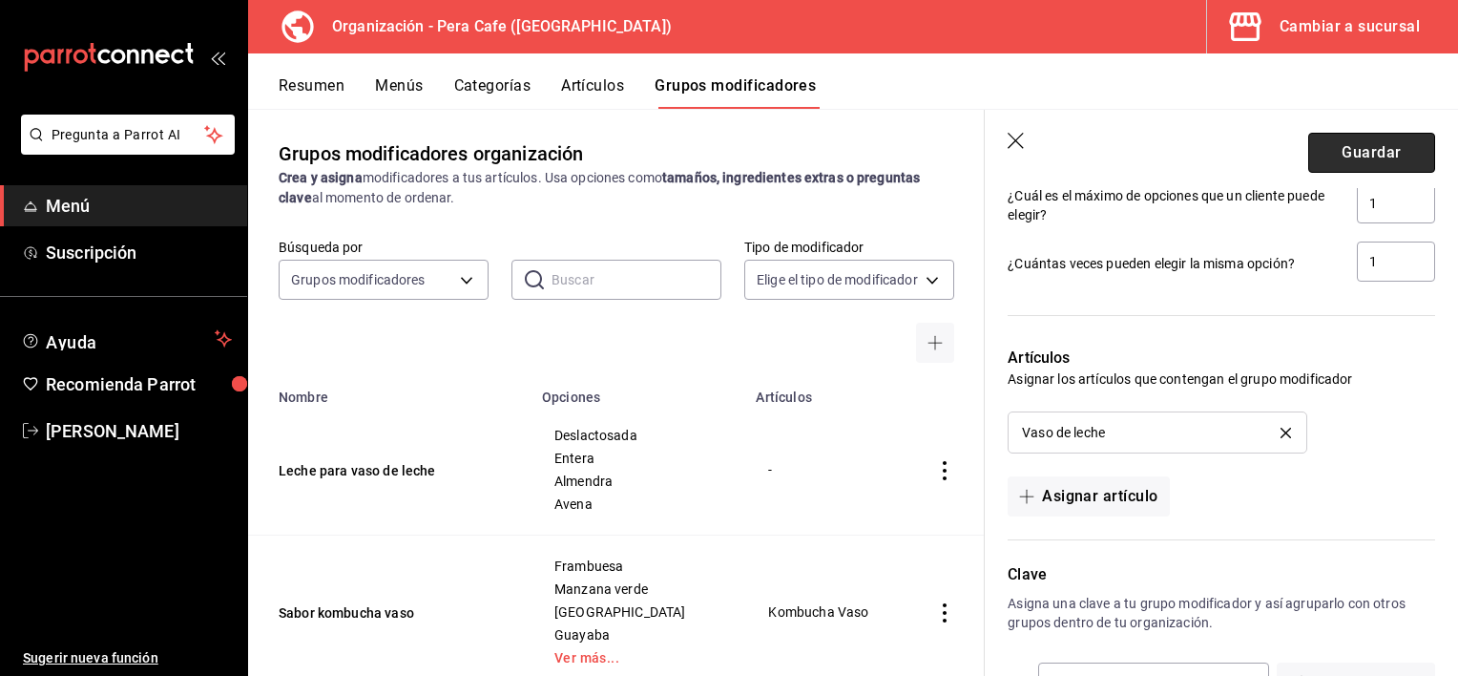
click at [1356, 152] on button "Guardar" at bounding box center [1372, 153] width 127 height 40
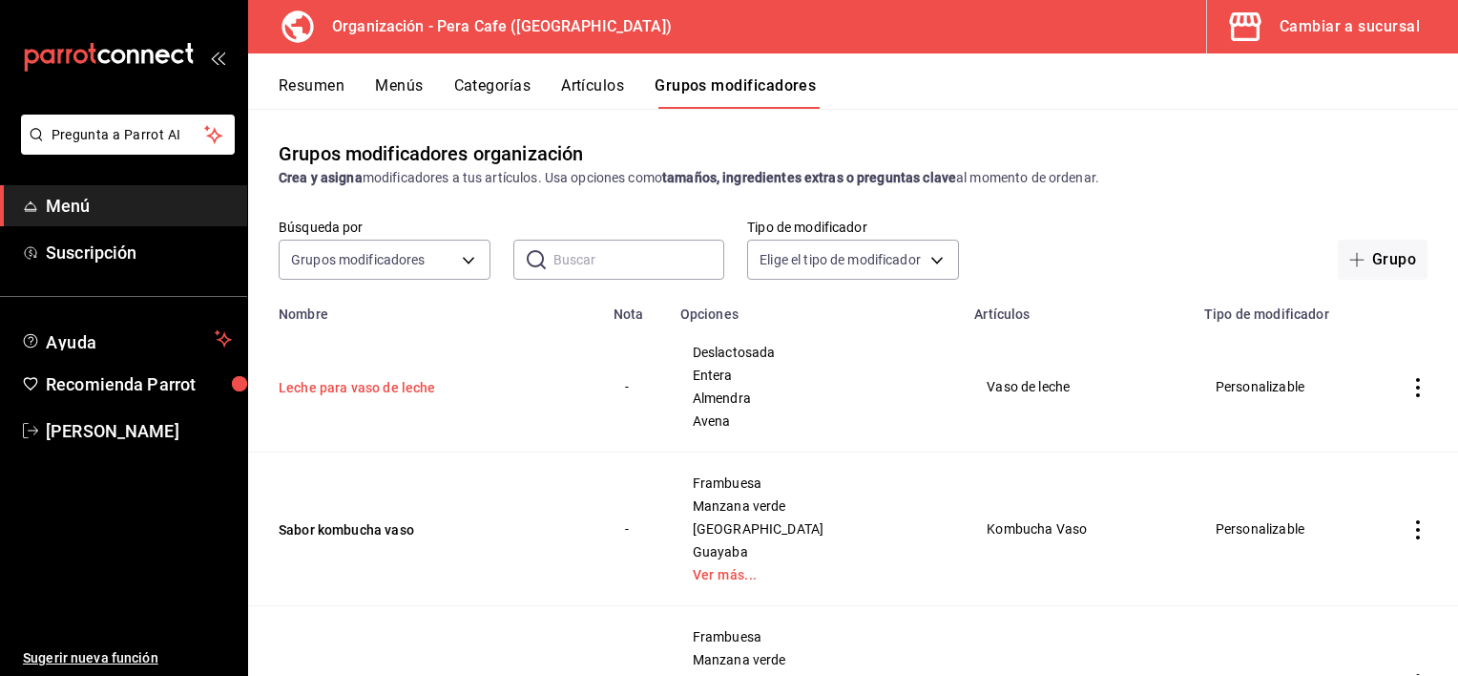
click at [350, 393] on button "Leche para vaso de leche" at bounding box center [393, 387] width 229 height 19
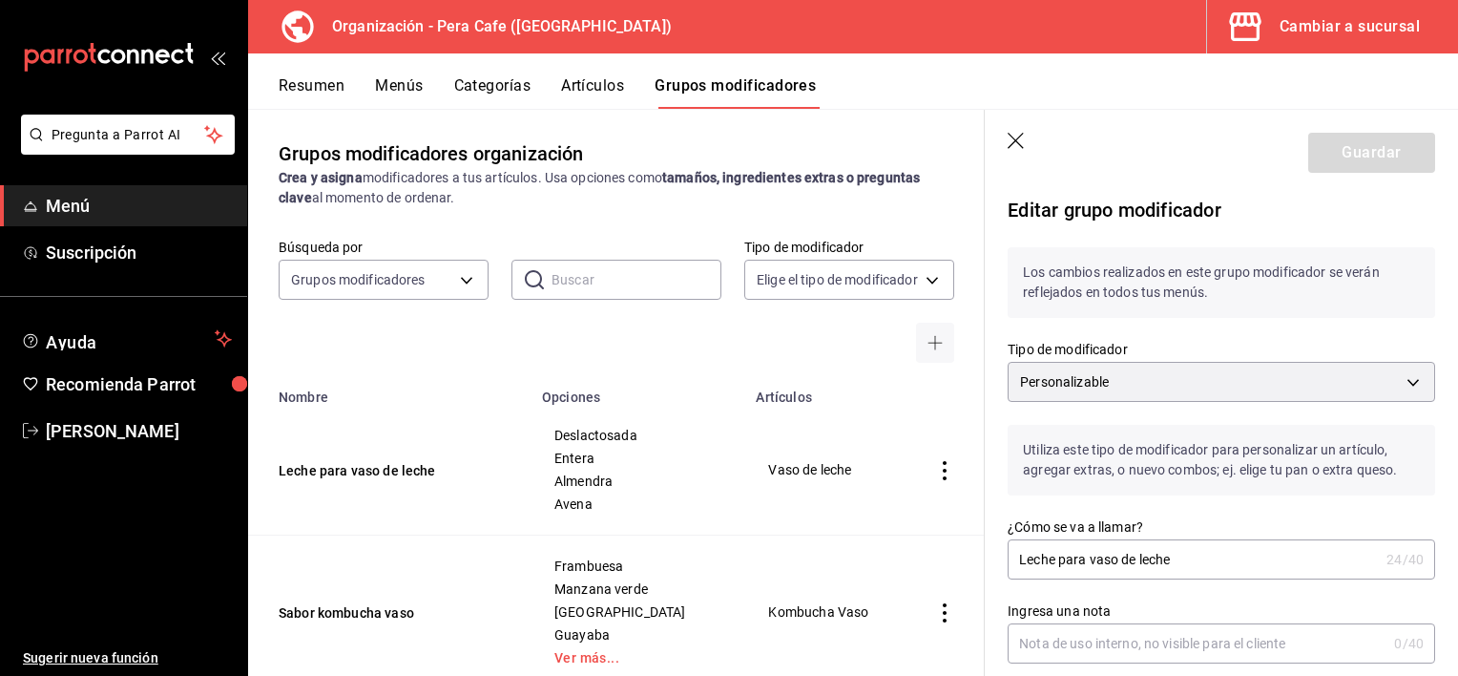
click at [1017, 141] on icon "button" at bounding box center [1016, 141] width 16 height 16
